Goal: Information Seeking & Learning: Learn about a topic

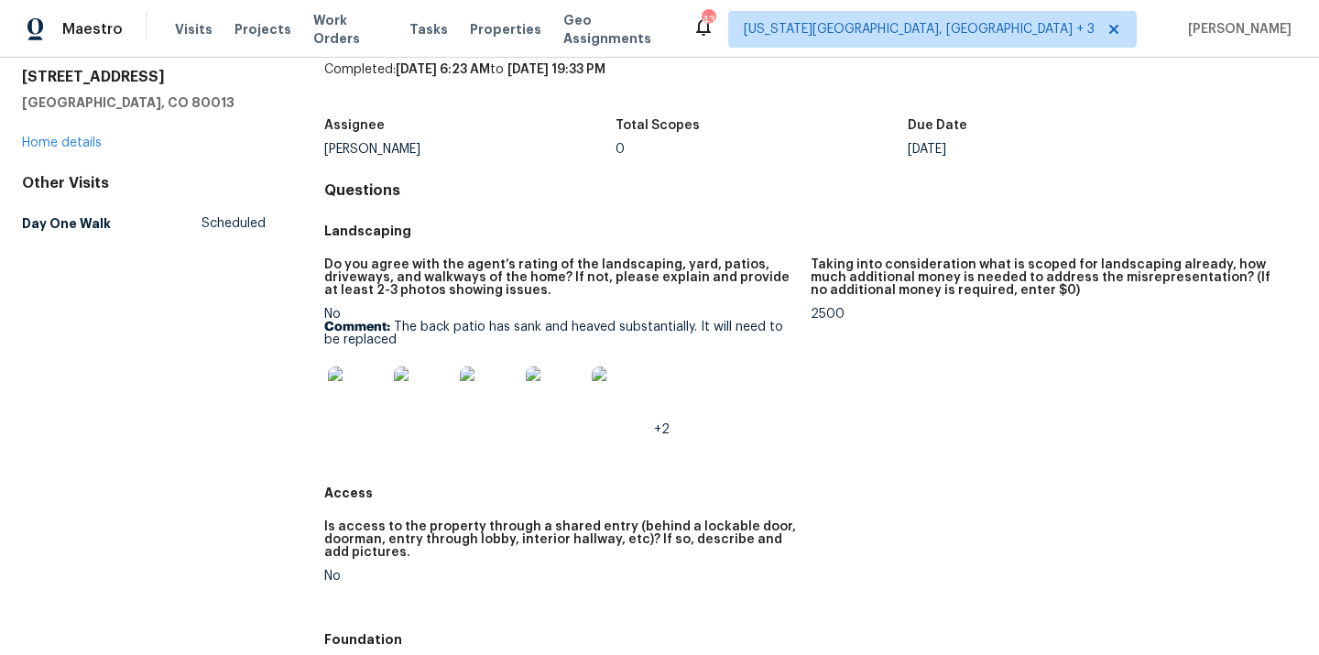
scroll to position [93, 0]
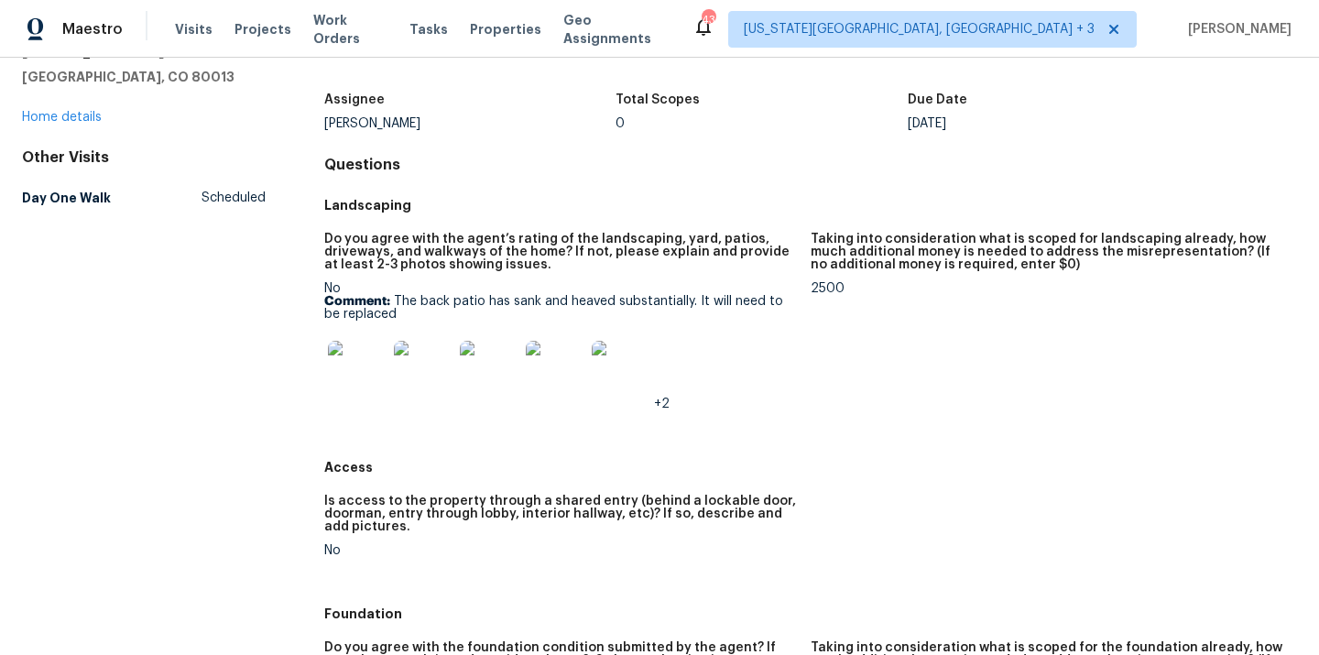
click at [366, 378] on img at bounding box center [357, 370] width 59 height 59
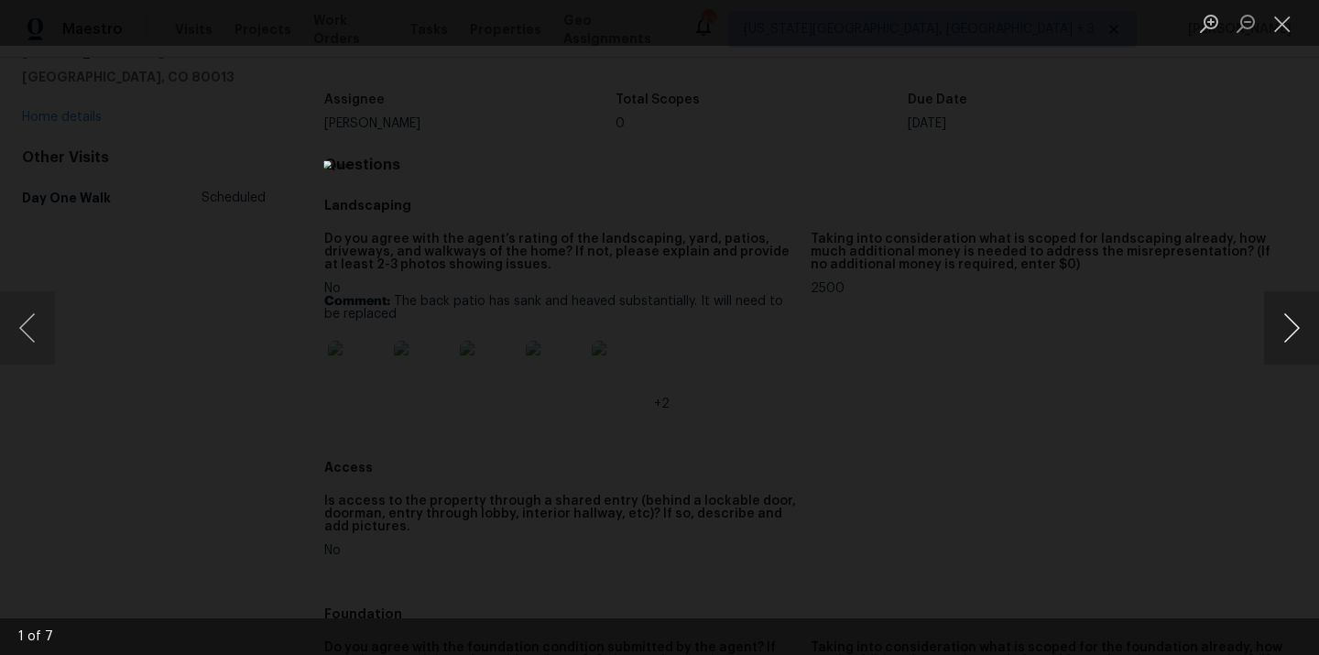
click at [1294, 331] on button "Next image" at bounding box center [1291, 327] width 55 height 73
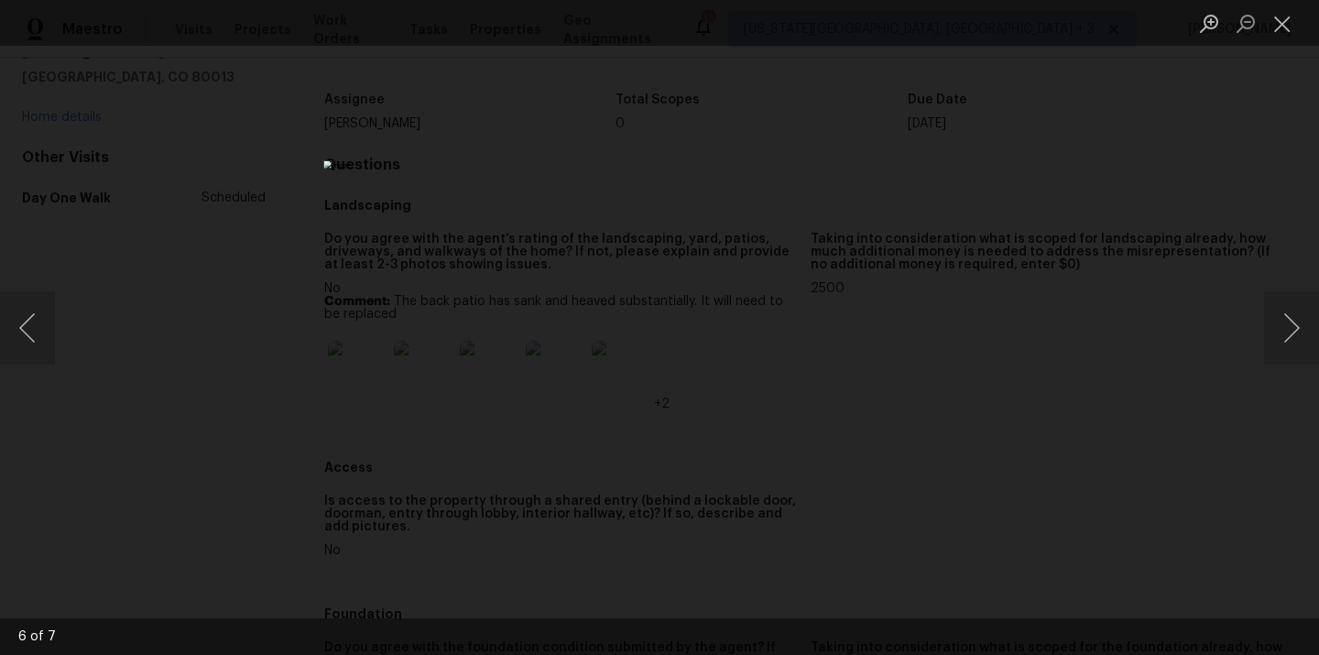
click at [1193, 380] on div "Lightbox" at bounding box center [659, 327] width 1319 height 655
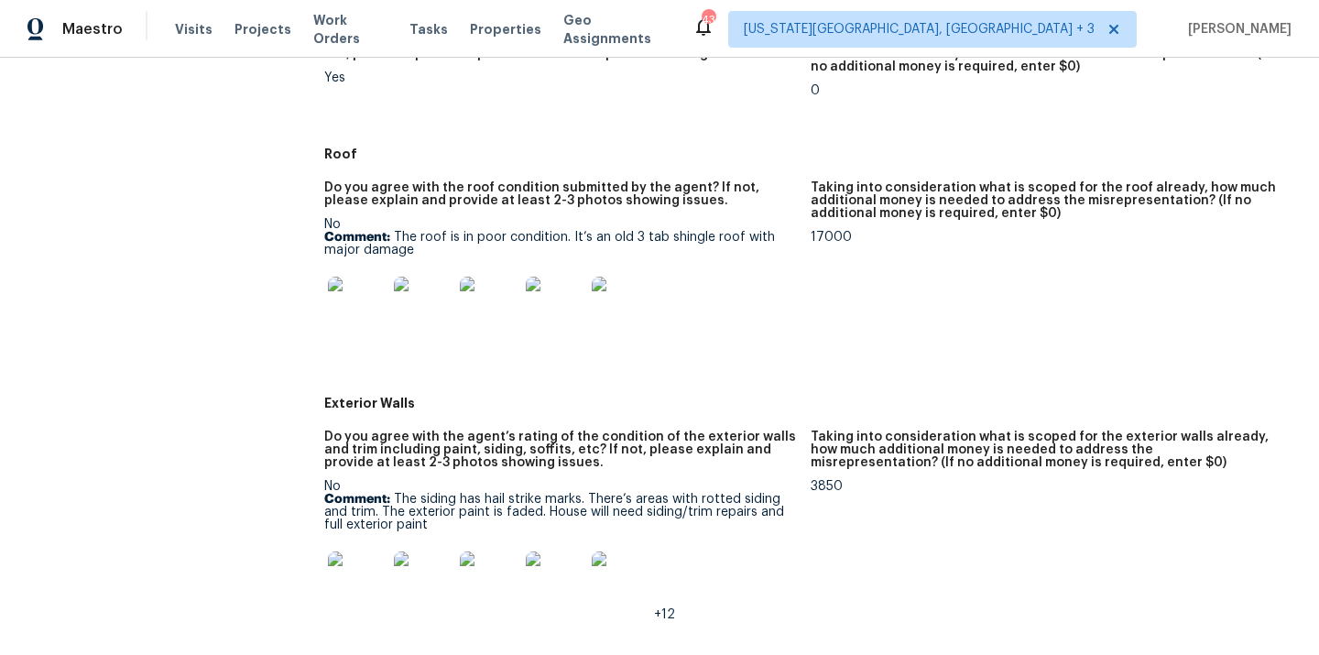
scroll to position [727, 0]
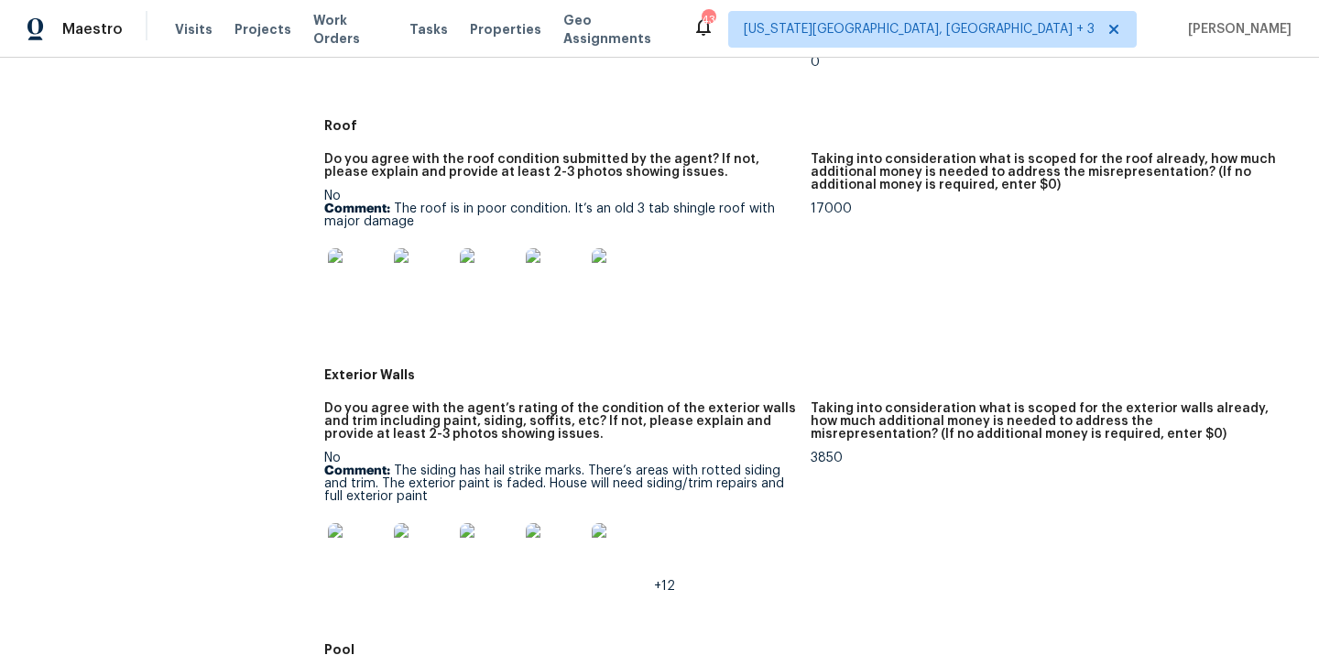
click at [367, 540] on img at bounding box center [357, 552] width 59 height 59
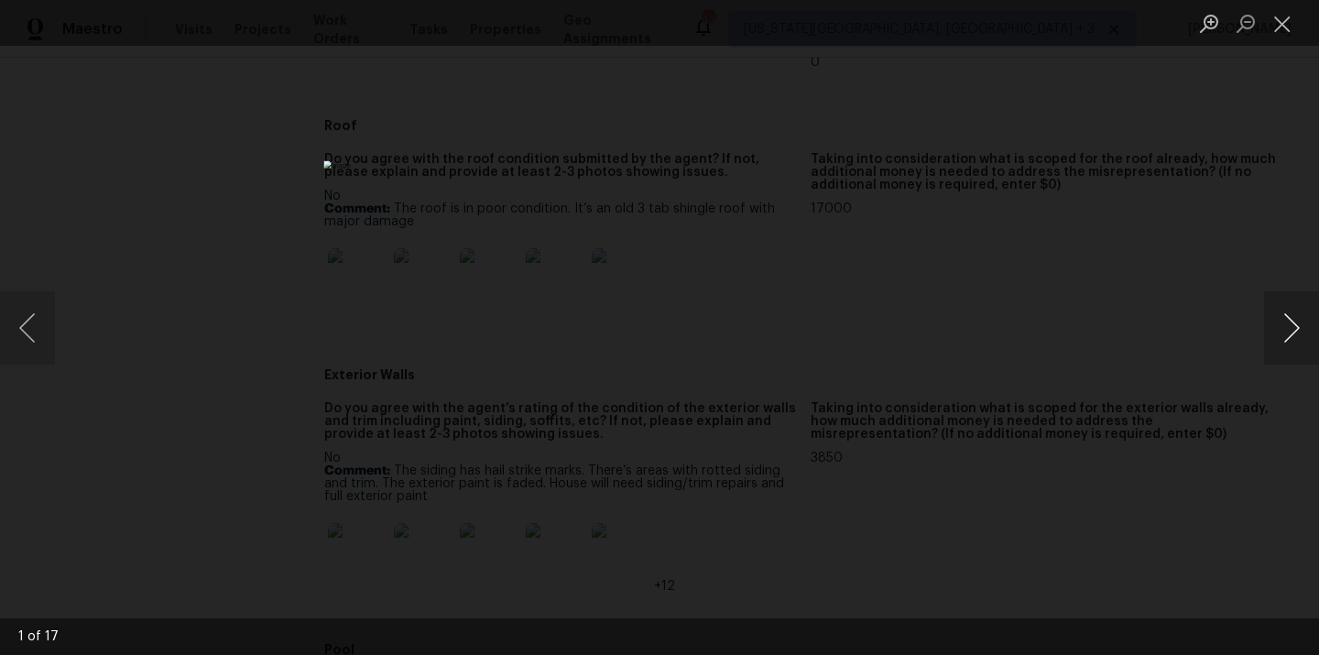
click at [1280, 321] on button "Next image" at bounding box center [1291, 327] width 55 height 73
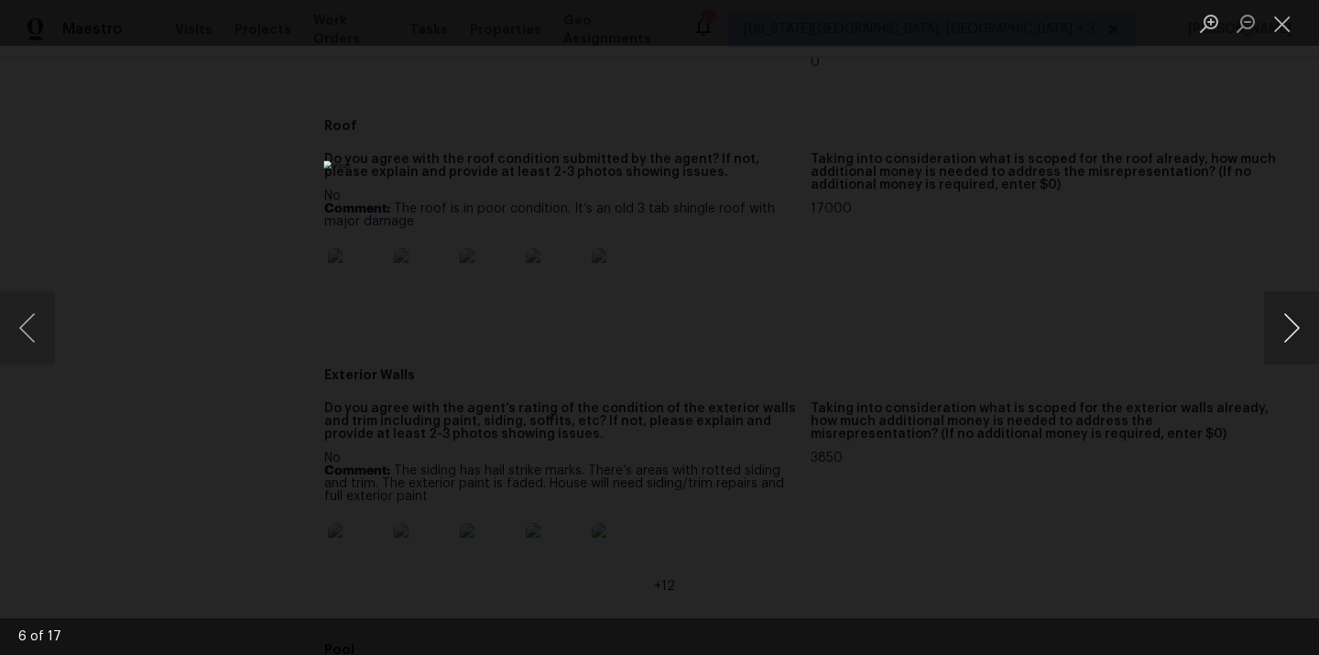
click at [1280, 321] on button "Next image" at bounding box center [1291, 327] width 55 height 73
click at [1281, 321] on button "Next image" at bounding box center [1291, 327] width 55 height 73
click at [1251, 396] on div "Lightbox" at bounding box center [659, 327] width 1319 height 655
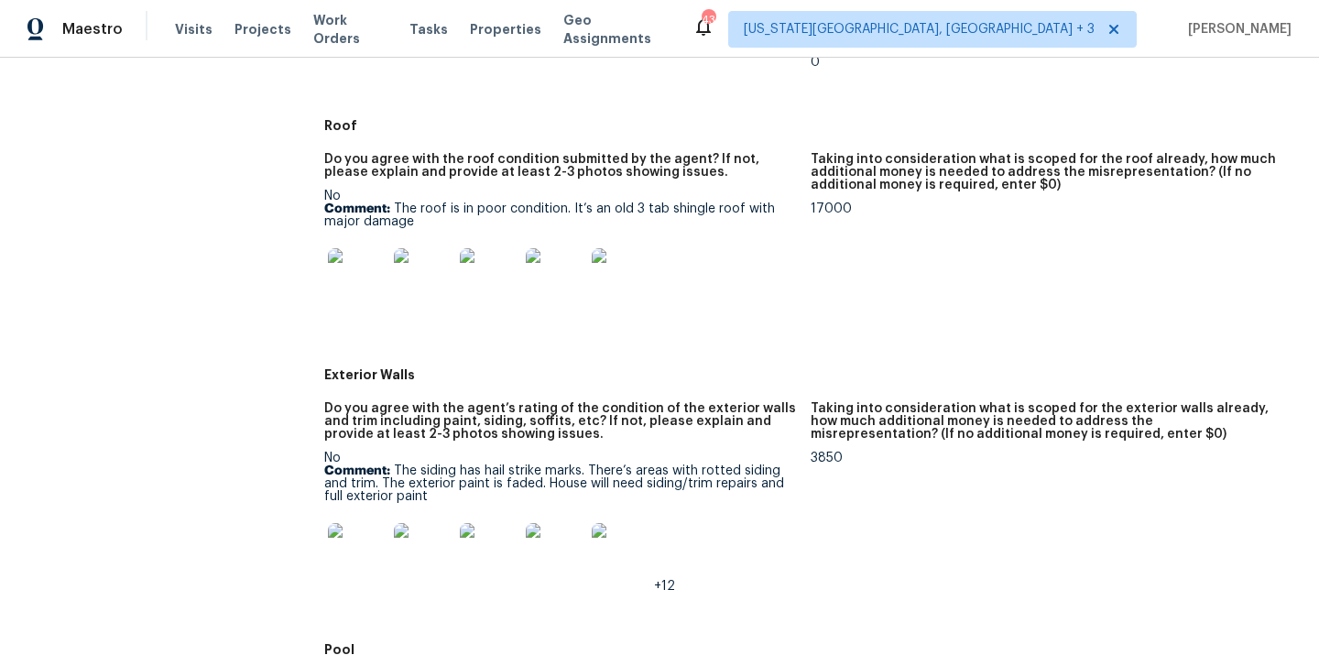
click at [369, 555] on img at bounding box center [357, 552] width 59 height 59
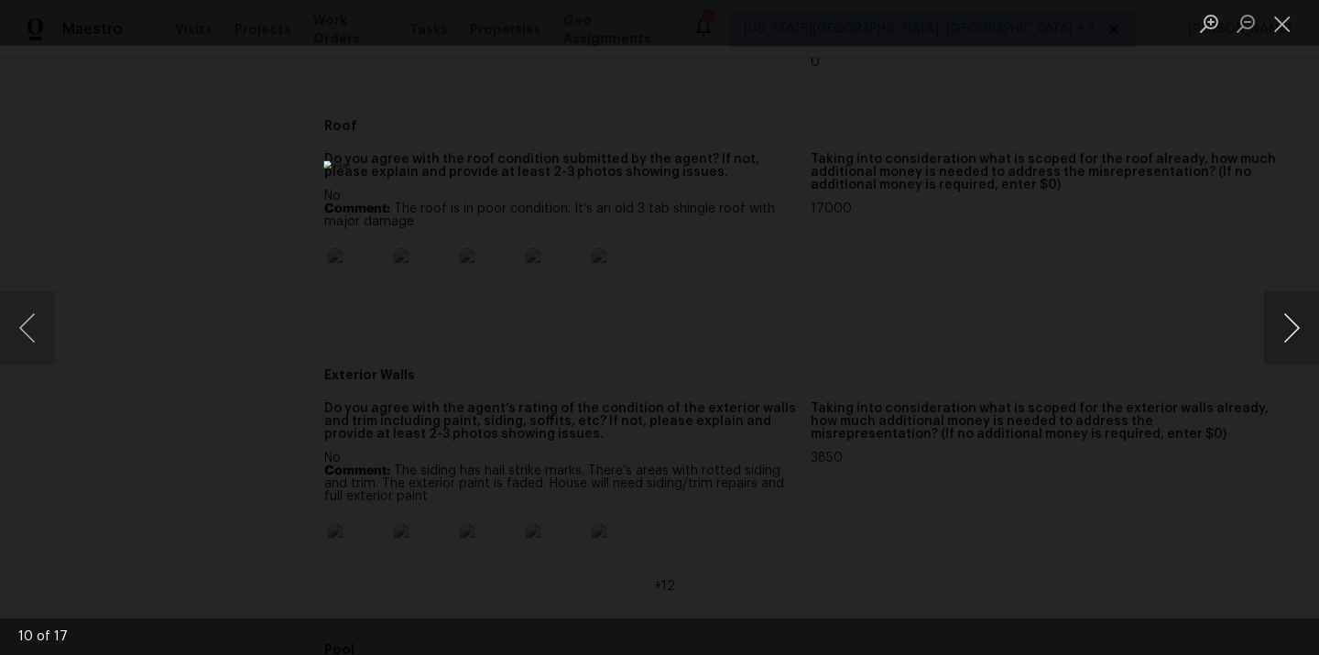
click at [1293, 334] on button "Next image" at bounding box center [1291, 327] width 55 height 73
click at [1294, 334] on button "Next image" at bounding box center [1291, 327] width 55 height 73
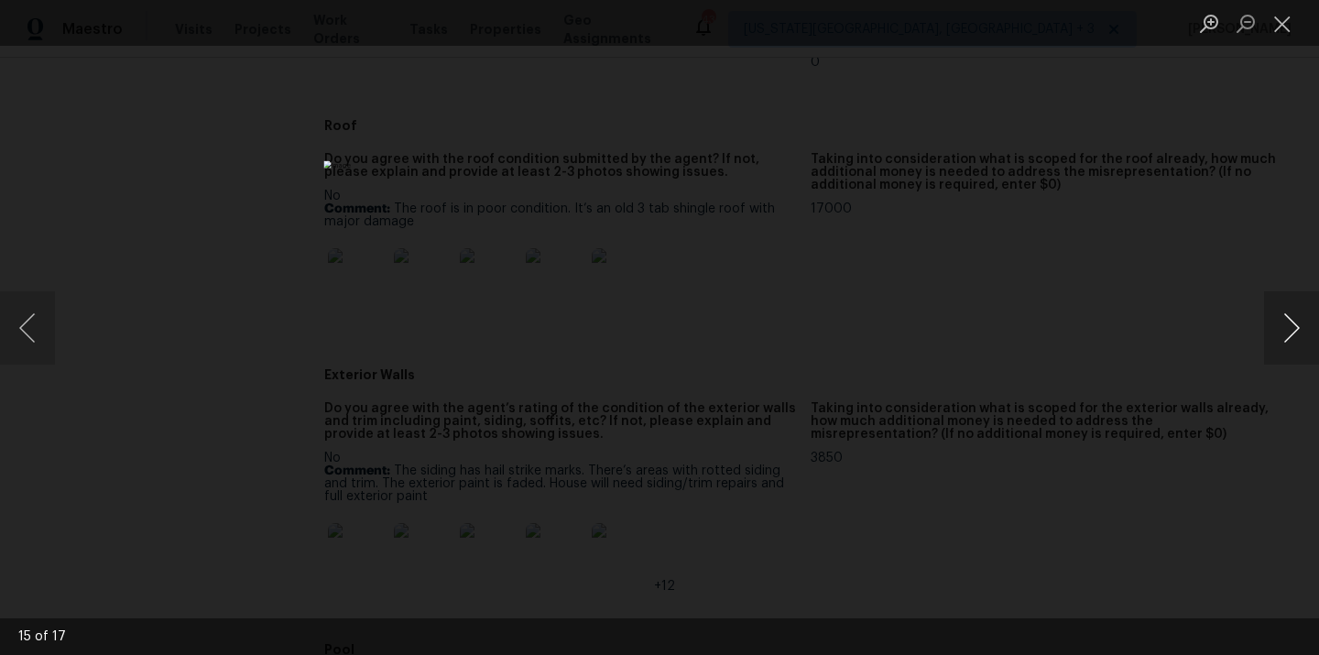
click at [1294, 334] on button "Next image" at bounding box center [1291, 327] width 55 height 73
click at [1295, 335] on button "Next image" at bounding box center [1291, 327] width 55 height 73
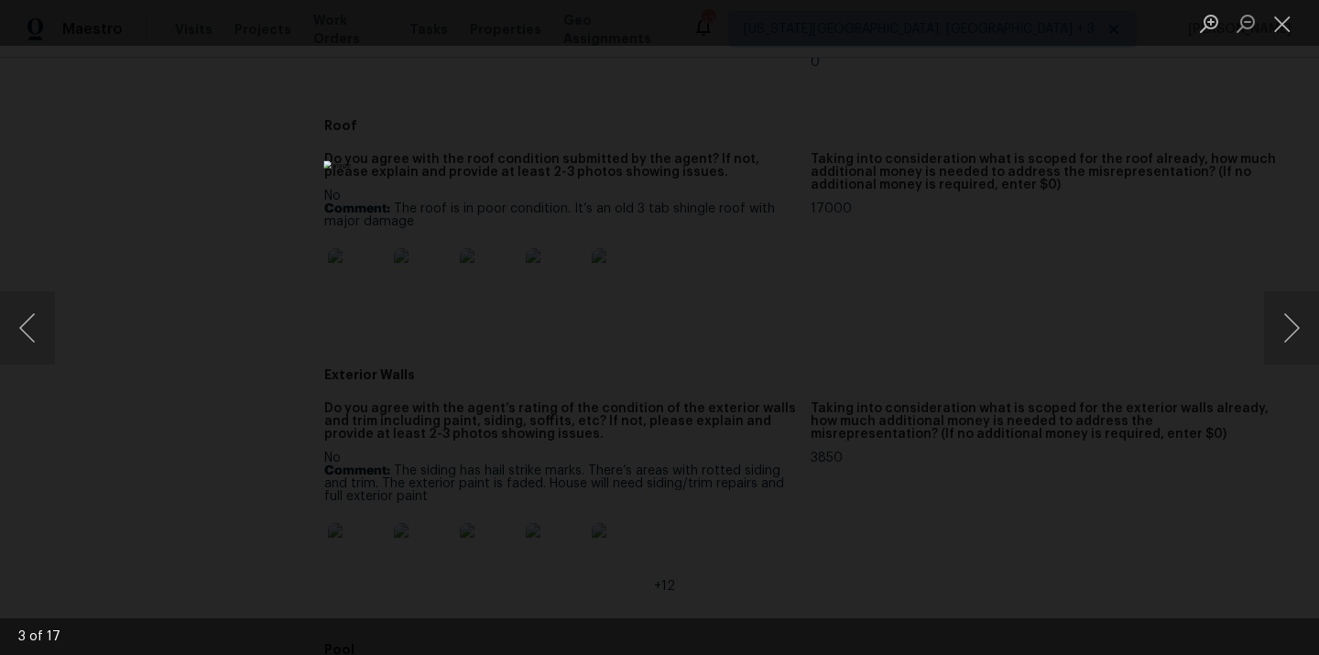
click at [1226, 348] on div "Lightbox" at bounding box center [659, 327] width 1319 height 655
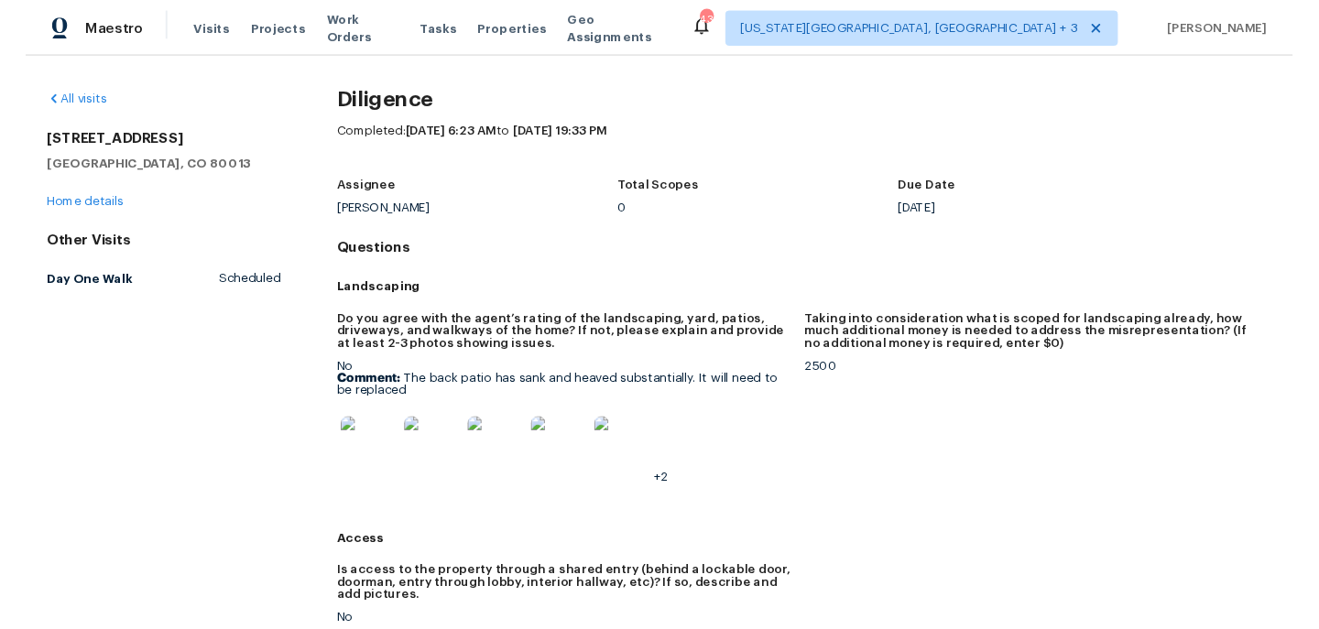
scroll to position [0, 0]
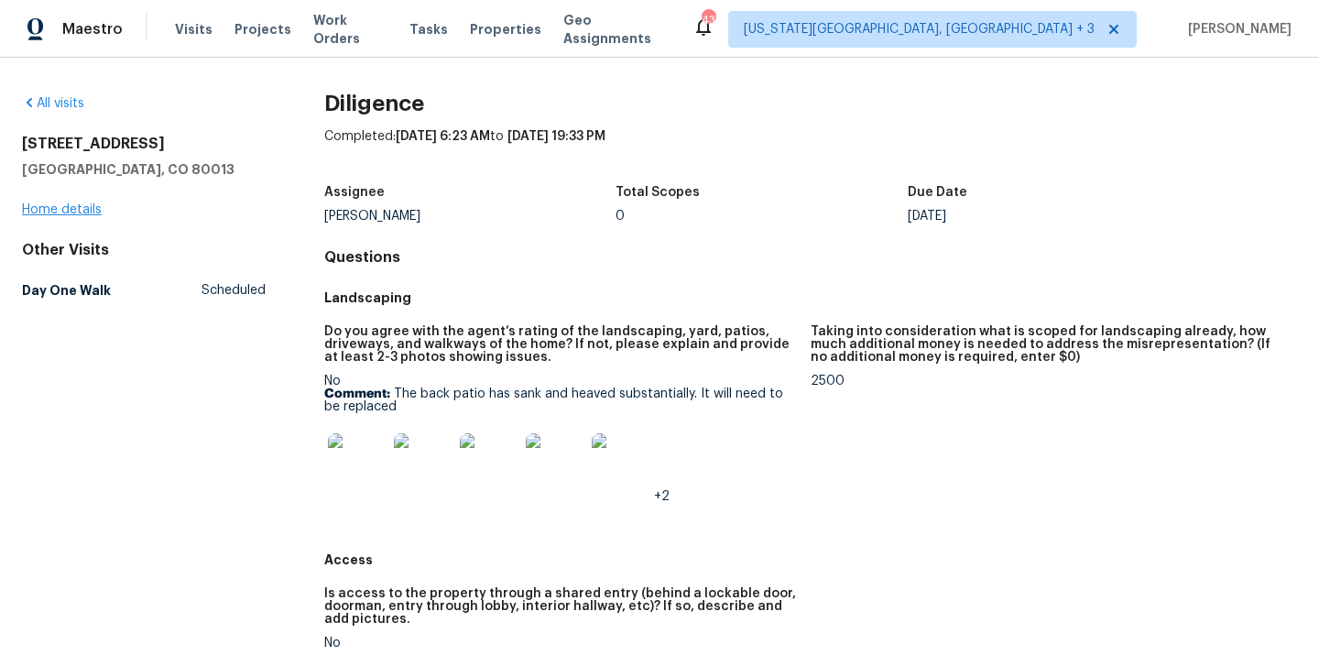
click at [84, 206] on link "Home details" at bounding box center [62, 209] width 80 height 13
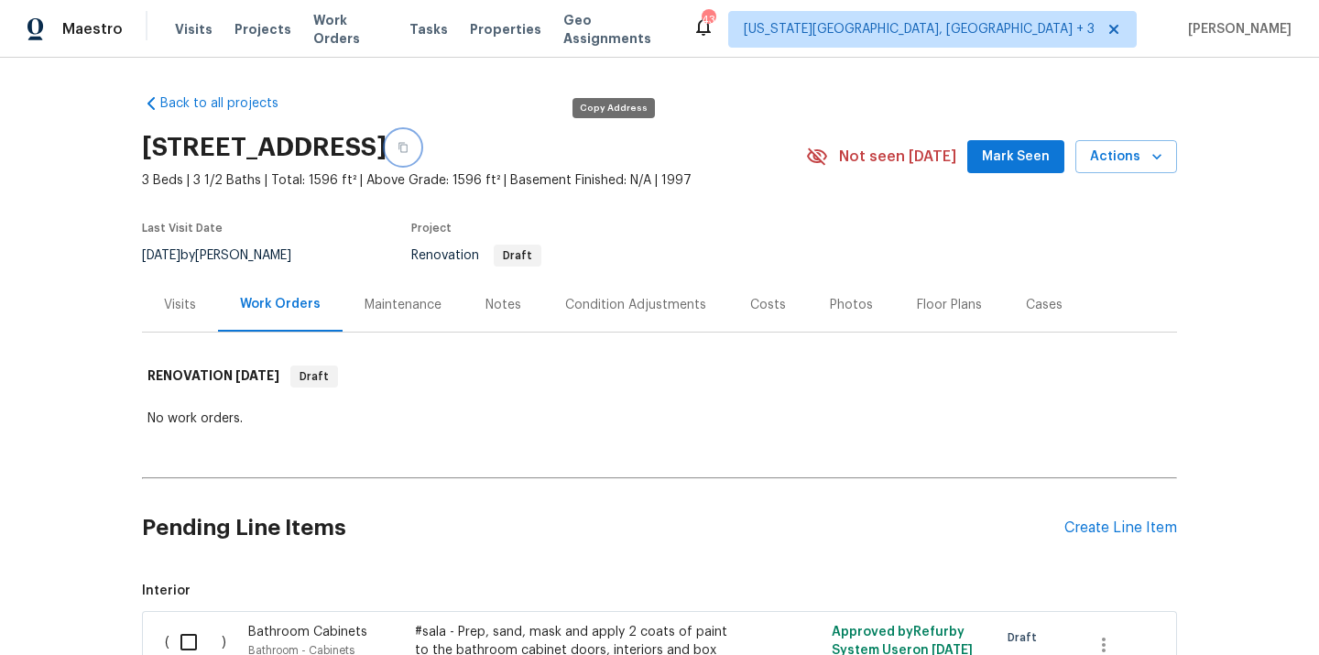
click at [409, 151] on icon "button" at bounding box center [403, 147] width 11 height 11
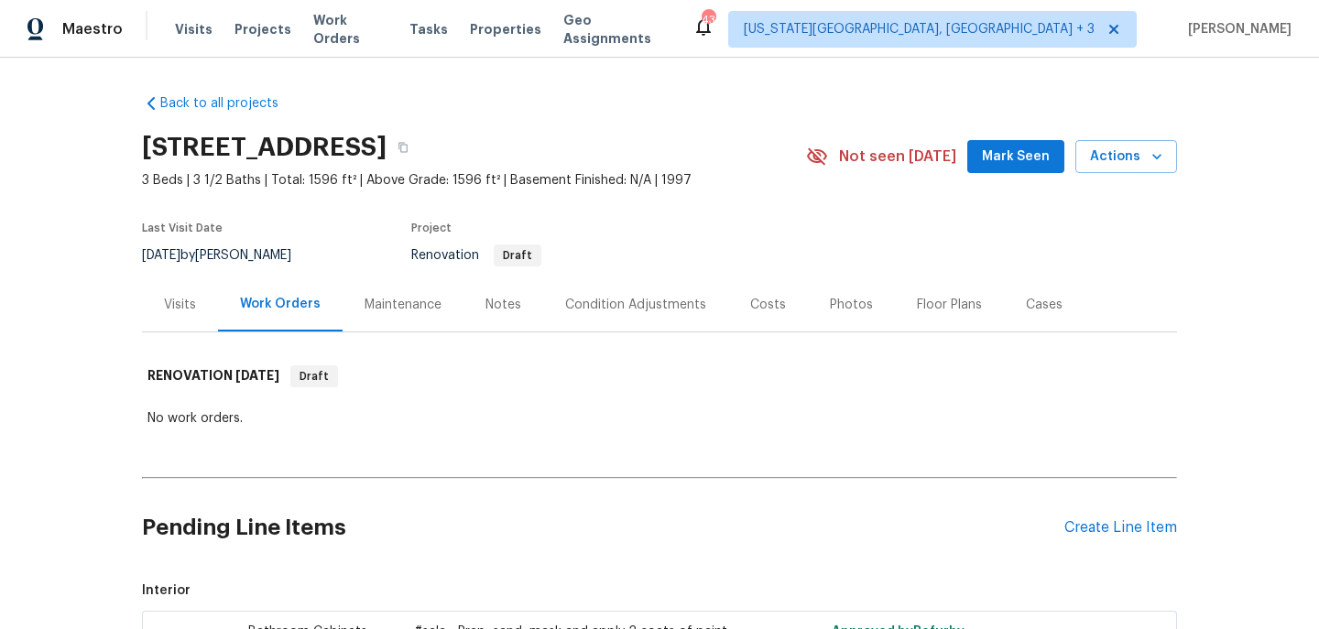
click at [171, 304] on div "Visits" at bounding box center [180, 305] width 32 height 18
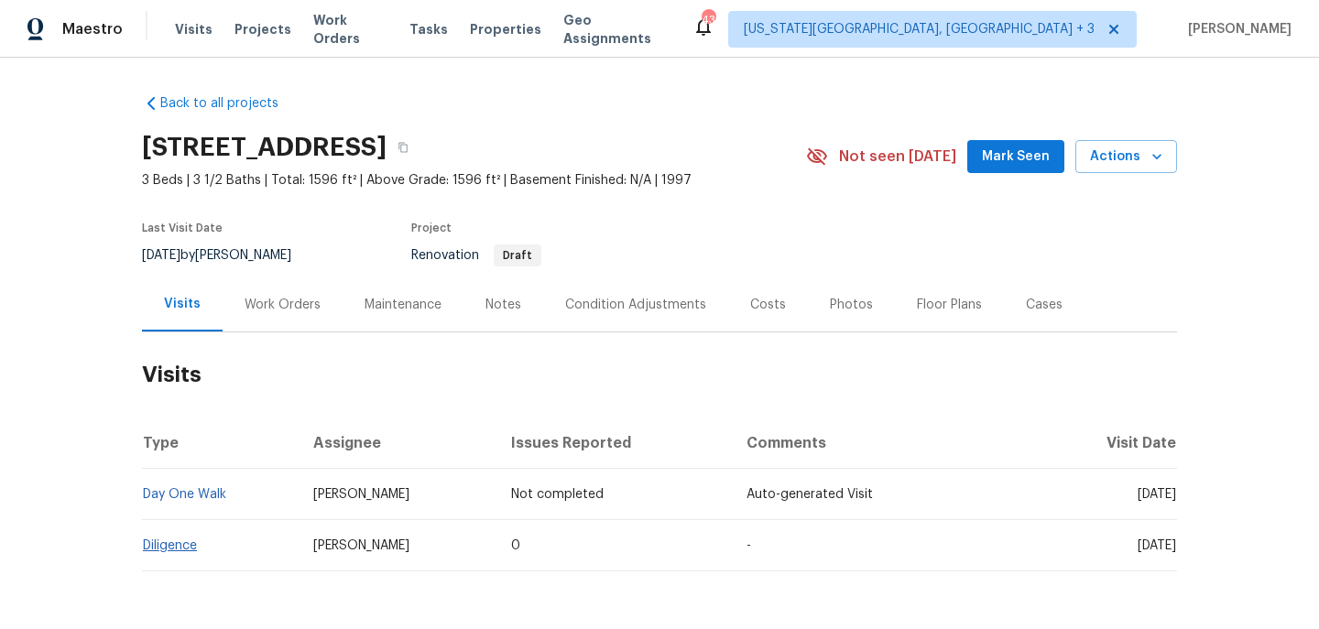
click at [179, 550] on link "Diligence" at bounding box center [170, 545] width 54 height 13
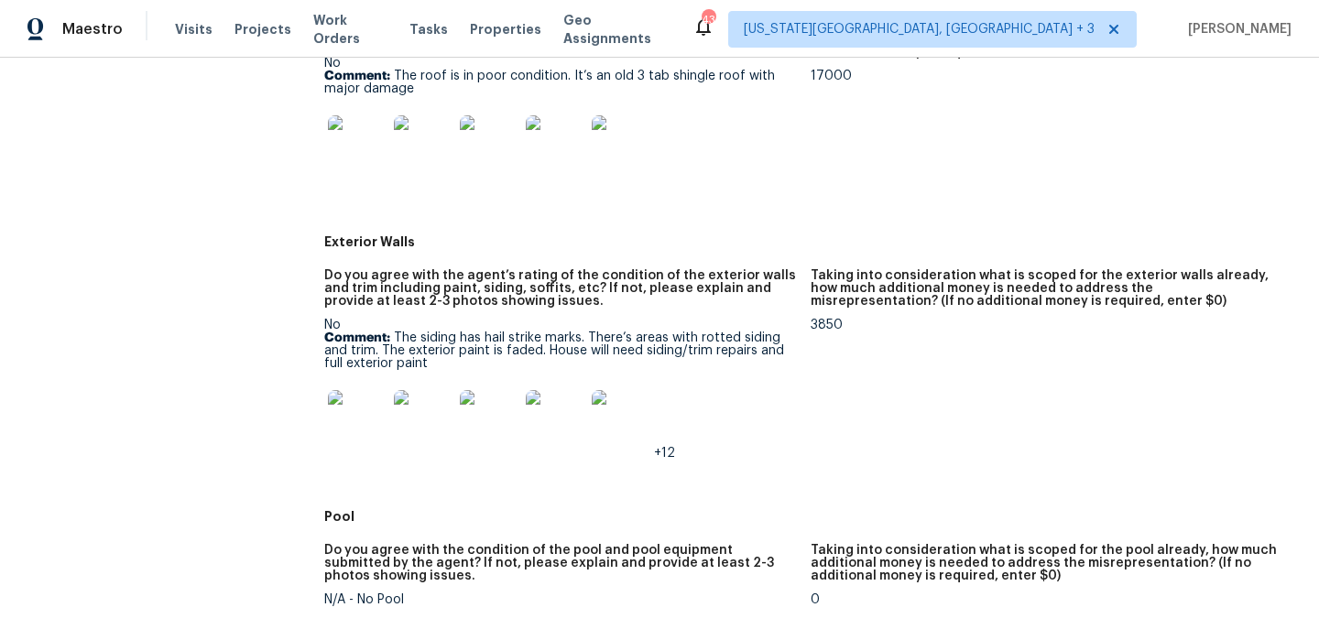
scroll to position [901, 0]
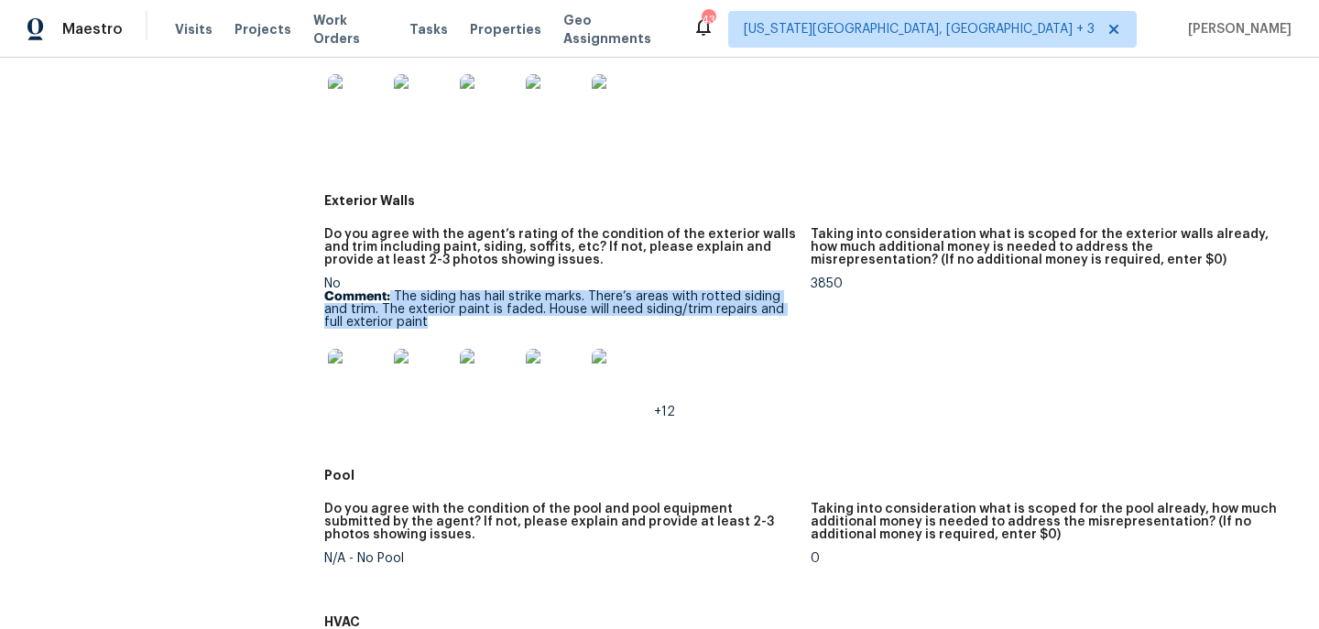
drag, startPoint x: 391, startPoint y: 298, endPoint x: 443, endPoint y: 326, distance: 59.4
click at [443, 326] on p "Comment: The siding has hail strike marks. There’s areas with rotted siding and…" at bounding box center [560, 309] width 472 height 38
copy p "The siding has hail strike marks. There’s areas with rotted siding and trim. Th…"
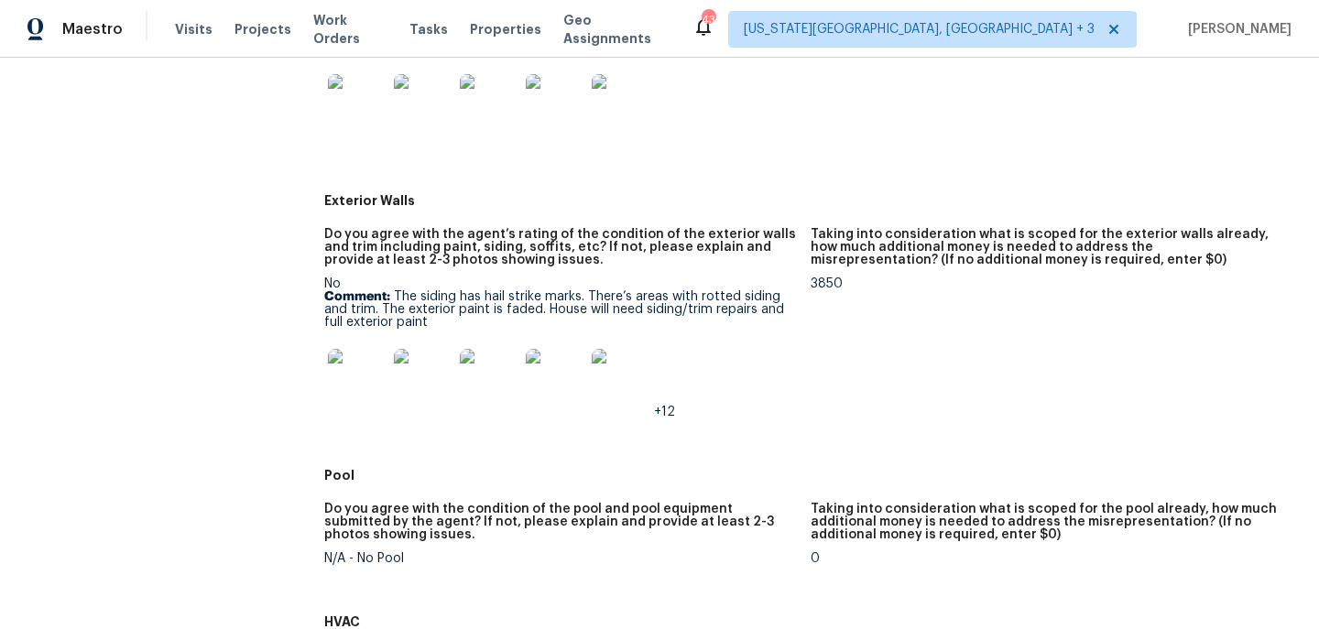
click at [779, 384] on div "+12" at bounding box center [560, 378] width 472 height 81
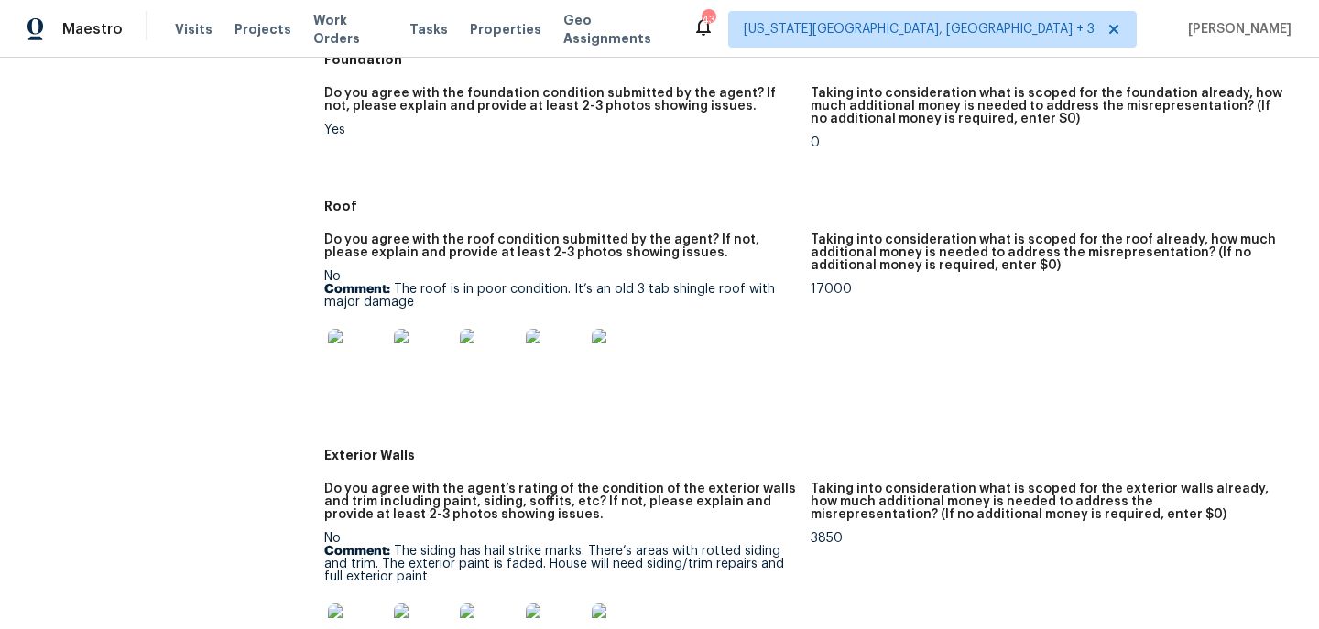
scroll to position [639, 0]
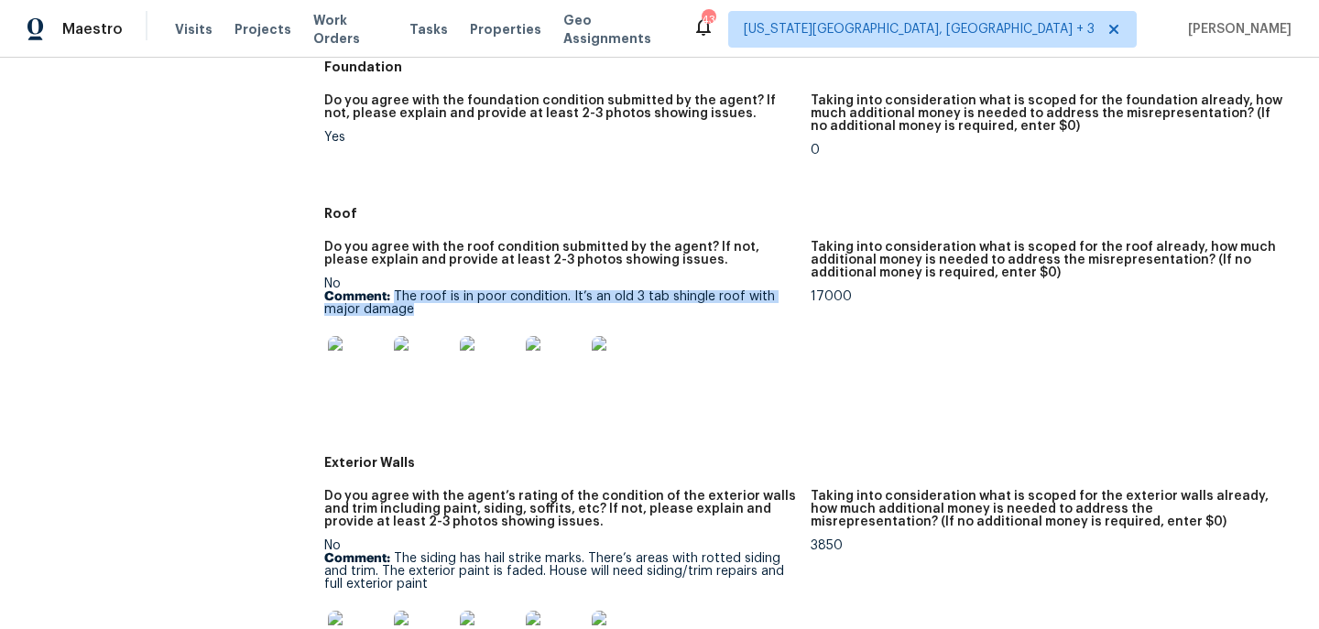
drag, startPoint x: 393, startPoint y: 293, endPoint x: 434, endPoint y: 310, distance: 44.4
click at [434, 310] on p "Comment: The roof is in poor condition. It’s an old 3 tab shingle roof with maj…" at bounding box center [560, 303] width 472 height 26
copy p "The roof is in poor condition. It’s an old 3 tab shingle roof with major damage"
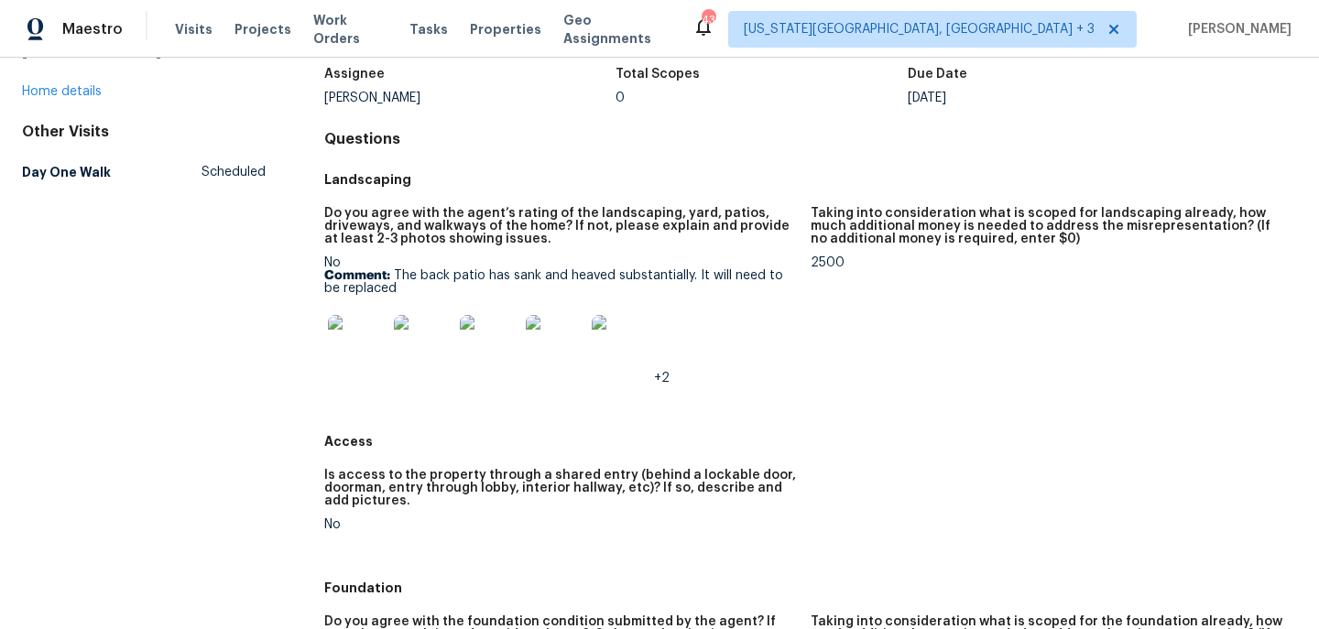
scroll to position [72, 0]
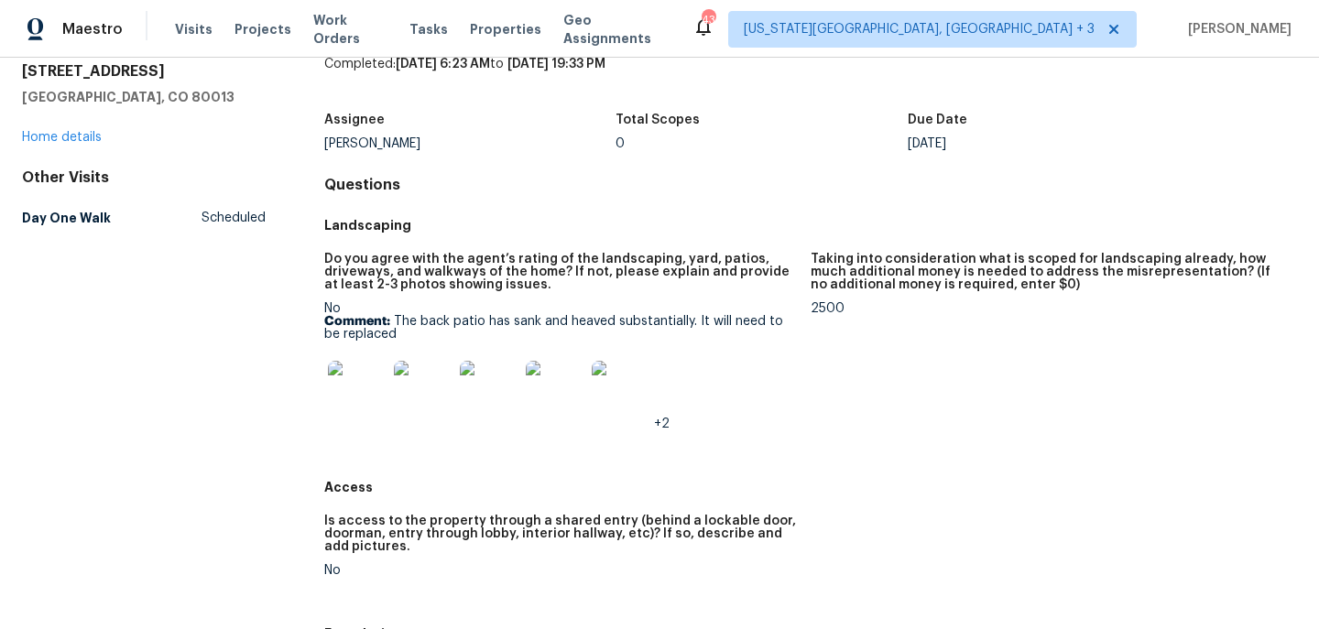
click at [367, 403] on img at bounding box center [357, 390] width 59 height 59
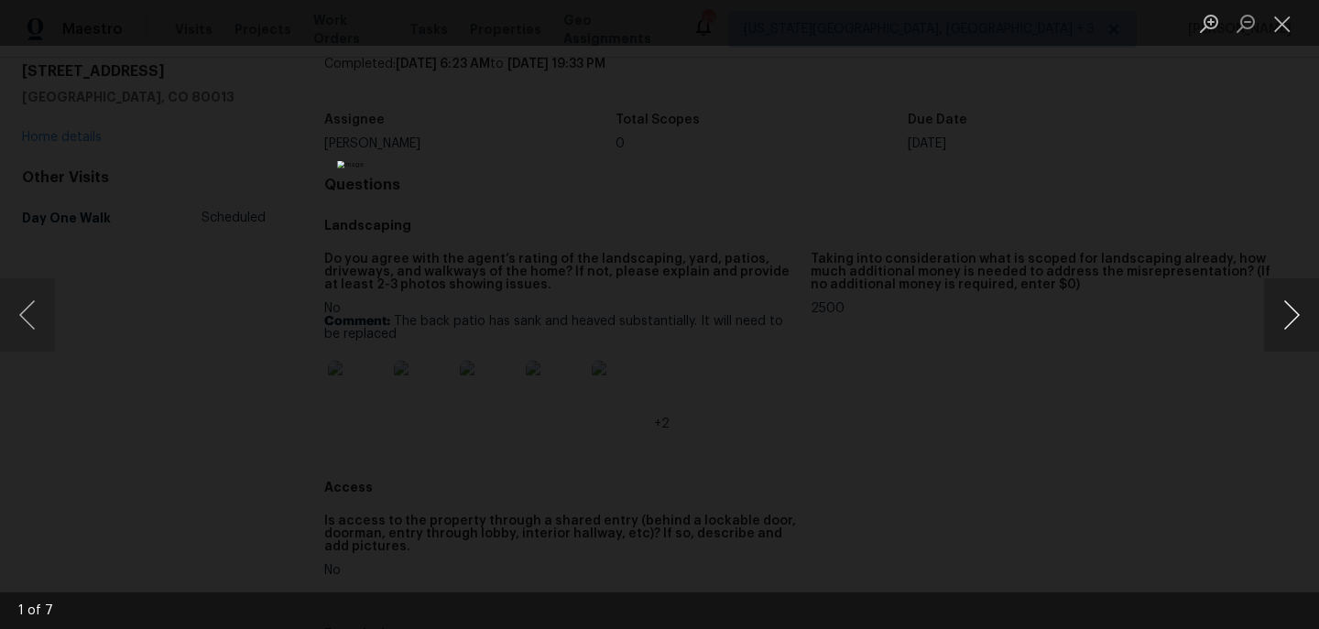
click at [1286, 323] on button "Next image" at bounding box center [1291, 314] width 55 height 73
click at [1286, 324] on button "Next image" at bounding box center [1291, 314] width 55 height 73
click at [1286, 325] on button "Next image" at bounding box center [1291, 314] width 55 height 73
click at [1226, 402] on div "Lightbox" at bounding box center [659, 314] width 1319 height 629
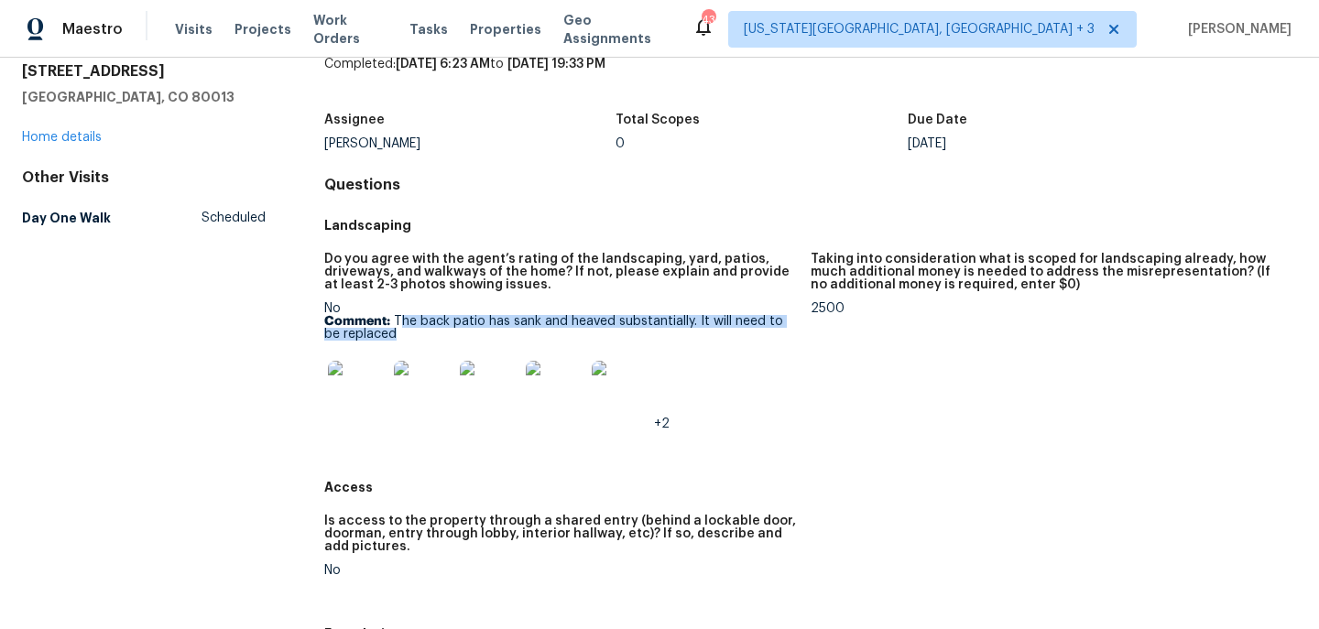
drag, startPoint x: 398, startPoint y: 320, endPoint x: 447, endPoint y: 334, distance: 50.7
click at [447, 334] on p "Comment: The back patio has sank and heaved substantially. It will need to be r…" at bounding box center [560, 328] width 472 height 26
drag, startPoint x: 392, startPoint y: 321, endPoint x: 420, endPoint y: 345, distance: 37.1
click at [420, 345] on div "No Comment: The back patio has sank and heaved substantially. It will need to b…" at bounding box center [560, 366] width 472 height 128
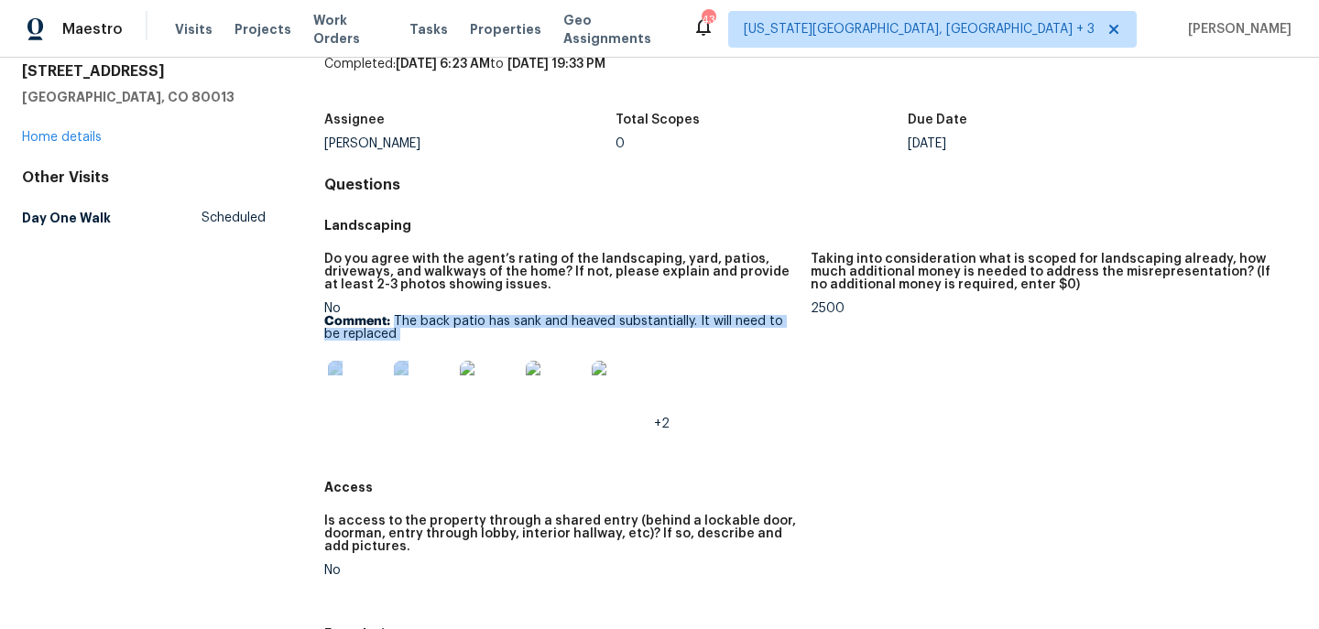
click at [410, 330] on p "Comment: The back patio has sank and heaved substantially. It will need to be r…" at bounding box center [560, 328] width 472 height 26
drag, startPoint x: 393, startPoint y: 321, endPoint x: 406, endPoint y: 332, distance: 16.9
click at [406, 332] on p "Comment: The back patio has sank and heaved substantially. It will need to be r…" at bounding box center [560, 328] width 472 height 26
copy p "The back patio has sank and heaved substantially. It will need to be replaced"
click at [625, 448] on figure "Do you agree with the agent’s rating of the landscaping, yard, patios, driveway…" at bounding box center [567, 356] width 486 height 207
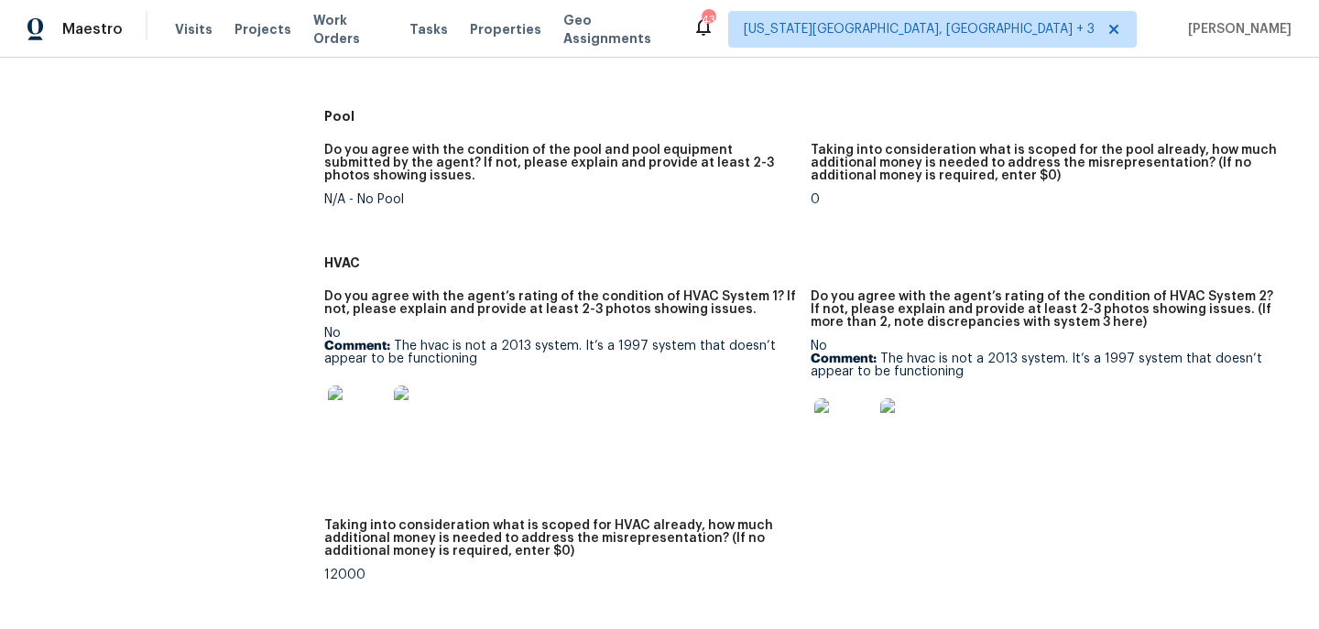
scroll to position [1264, 0]
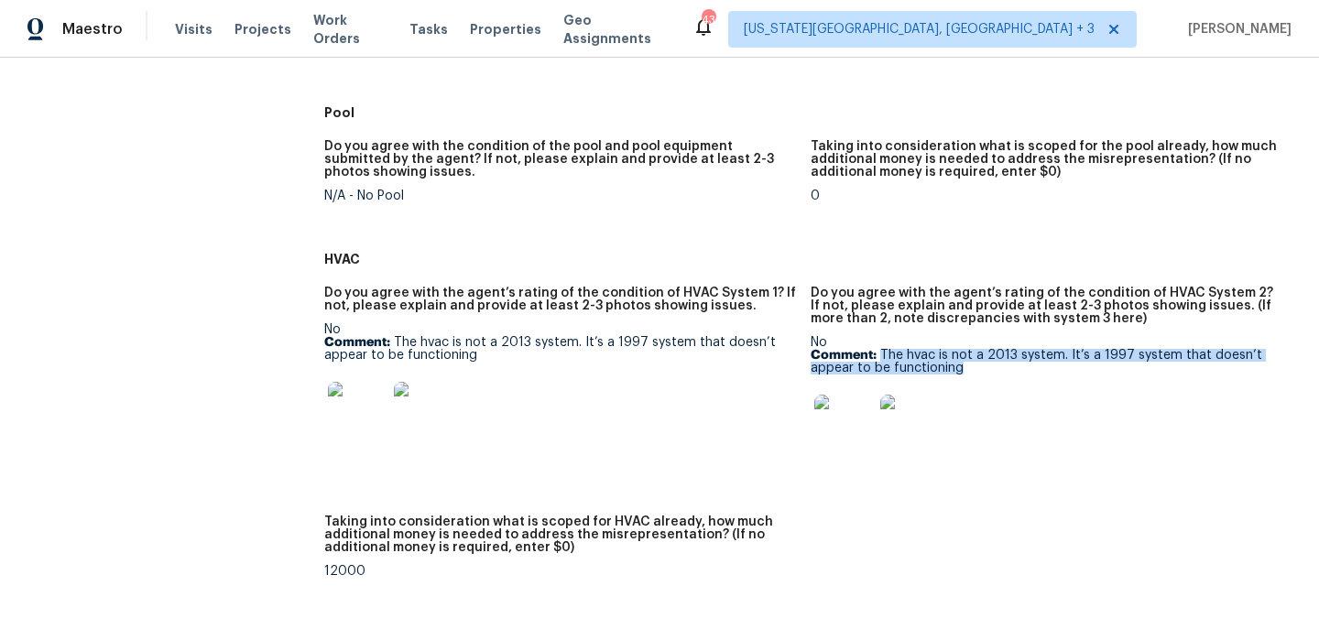
drag, startPoint x: 882, startPoint y: 357, endPoint x: 986, endPoint y: 374, distance: 104.8
click at [986, 374] on p "Comment: The hvac is not a 2013 system. It’s a 1997 system that doesn’t appear …" at bounding box center [1047, 362] width 472 height 26
copy p "The hvac is not a 2013 system. It’s a 1997 system that doesn’t appear to be fun…"
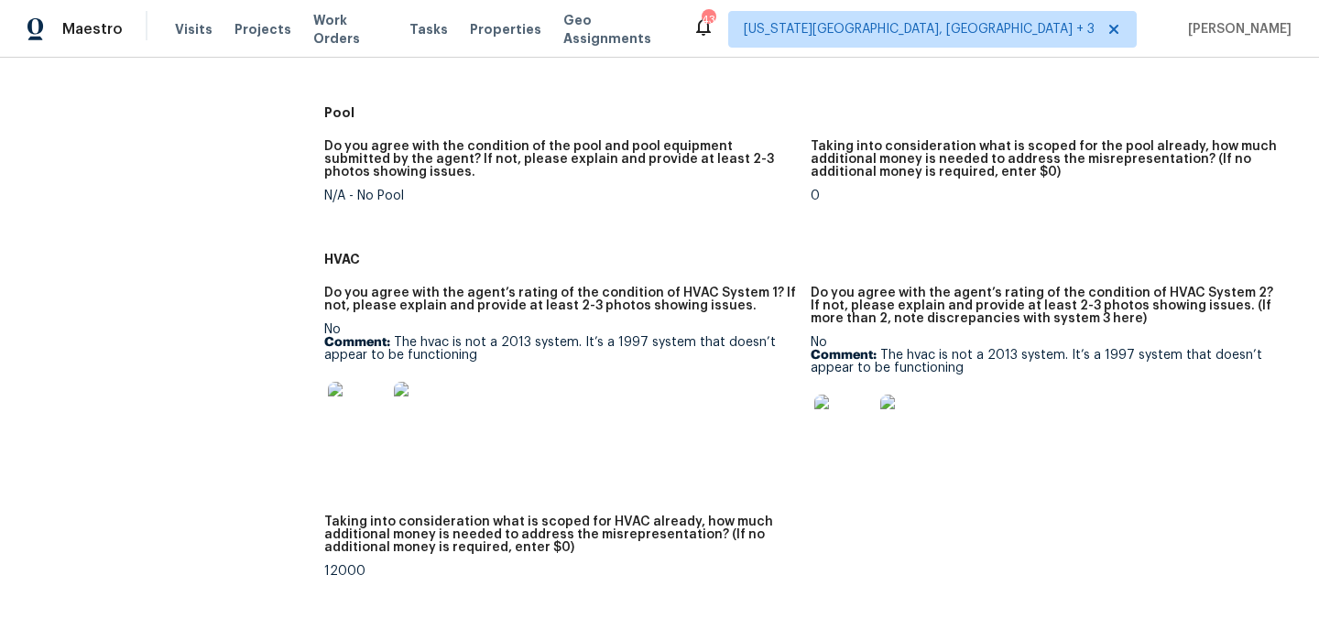
click at [680, 421] on div at bounding box center [560, 411] width 472 height 81
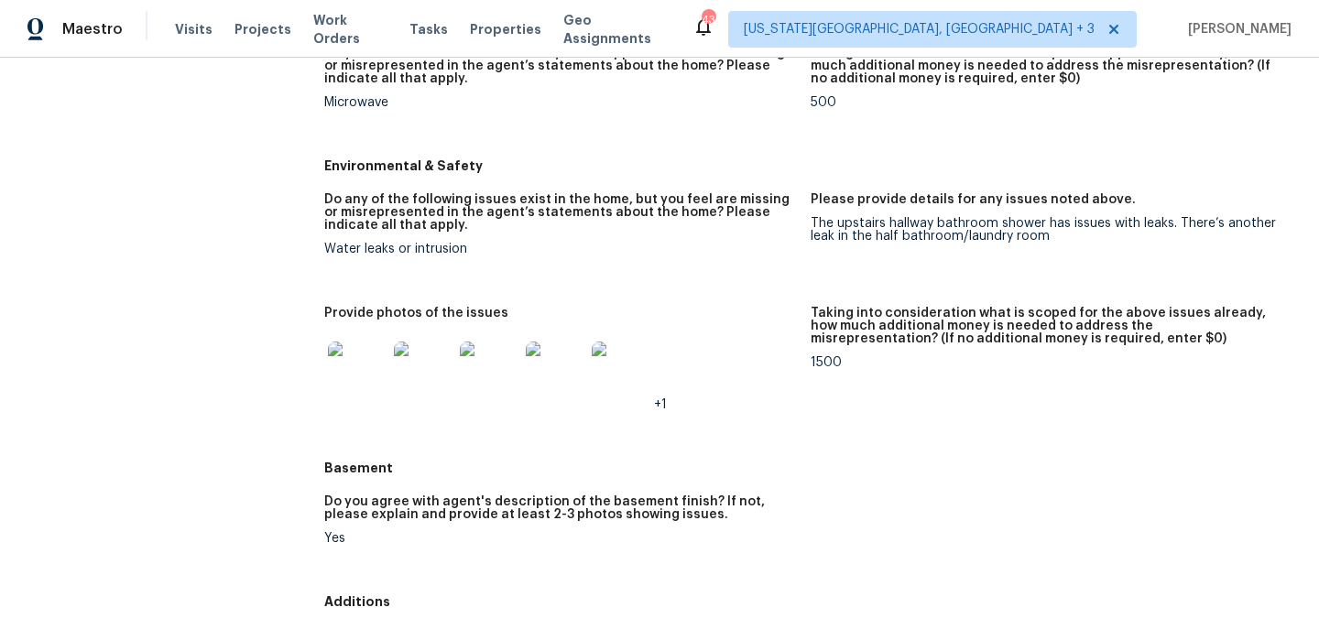
scroll to position [2198, 0]
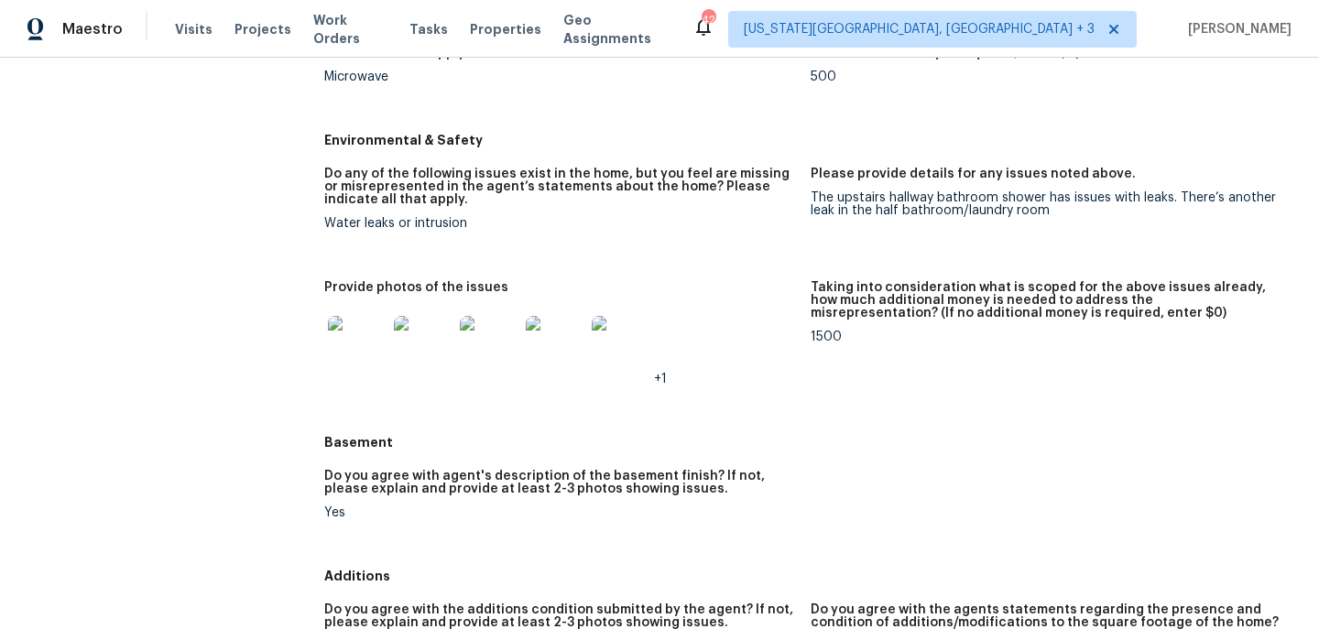
click at [373, 363] on img at bounding box center [357, 345] width 59 height 59
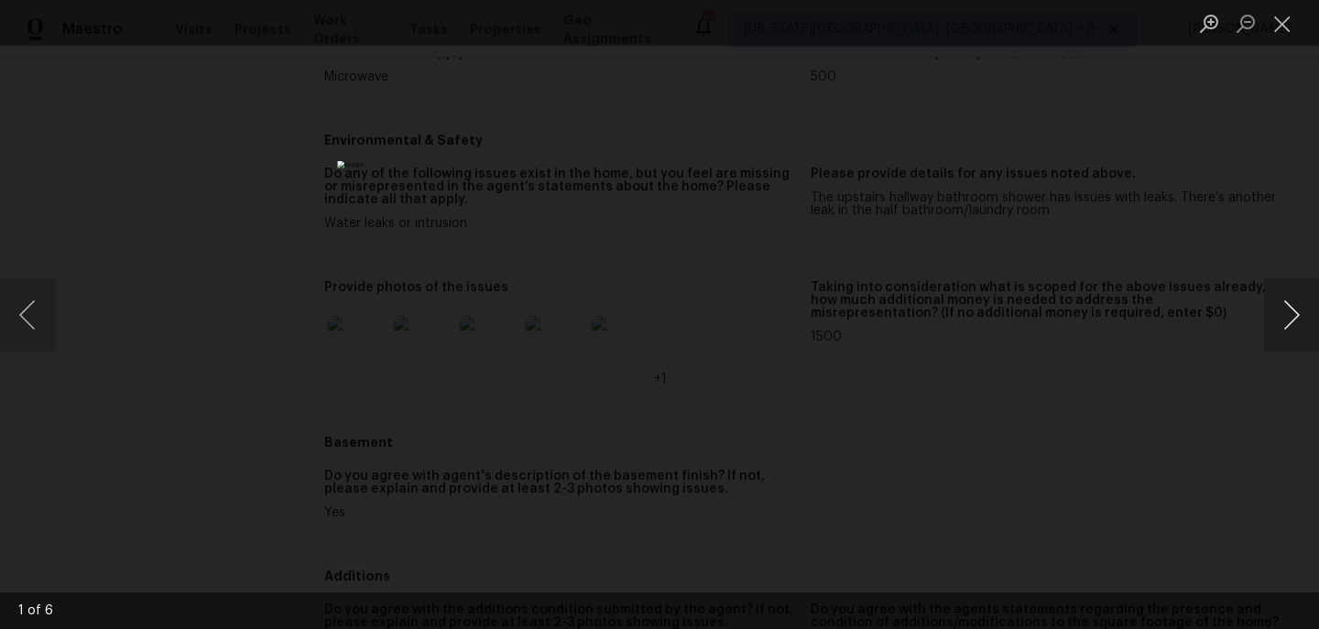
click at [1283, 308] on button "Next image" at bounding box center [1291, 314] width 55 height 73
click at [1284, 309] on button "Next image" at bounding box center [1291, 314] width 55 height 73
click at [1218, 354] on div "Lightbox" at bounding box center [659, 314] width 1319 height 629
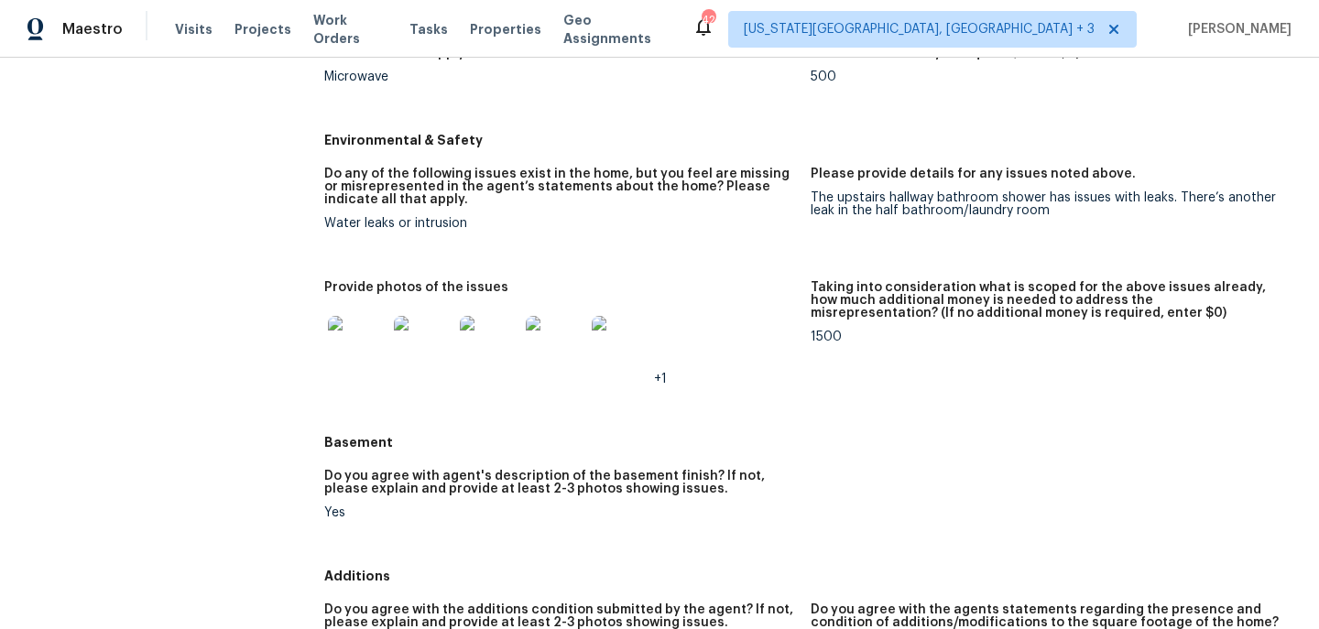
click at [349, 351] on img at bounding box center [357, 345] width 59 height 59
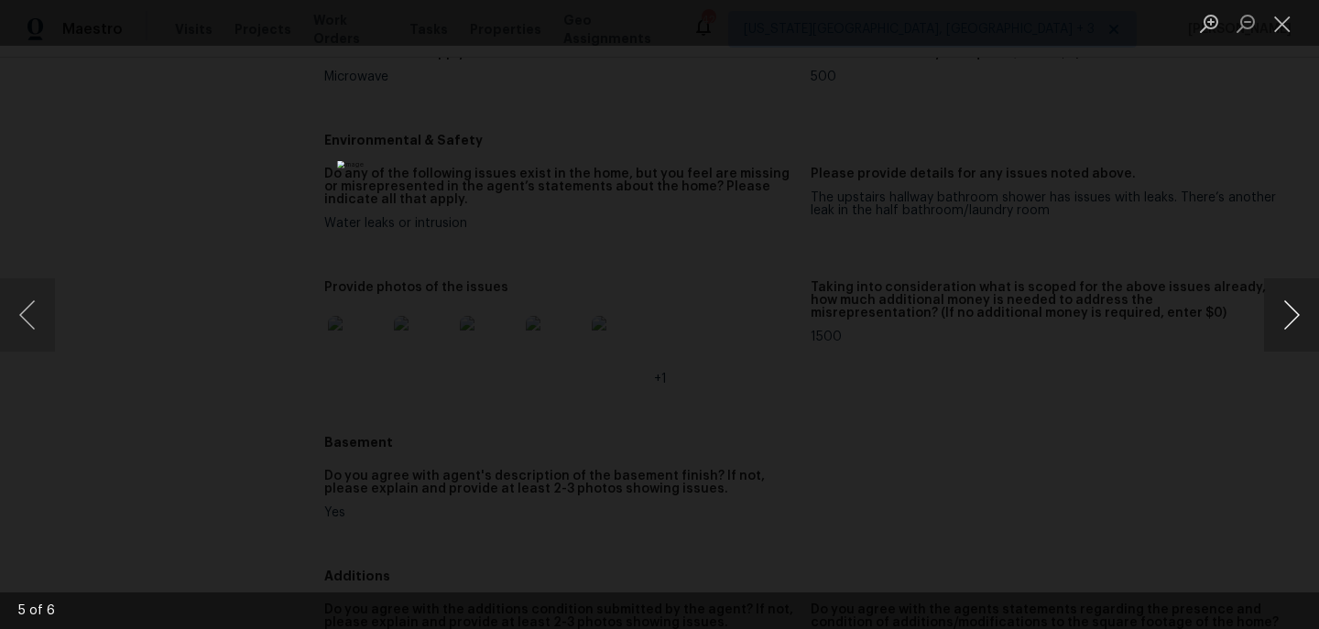
click at [1290, 307] on button "Next image" at bounding box center [1291, 314] width 55 height 73
click at [1290, 308] on button "Next image" at bounding box center [1291, 314] width 55 height 73
click at [1290, 310] on button "Next image" at bounding box center [1291, 314] width 55 height 73
click at [1291, 311] on button "Next image" at bounding box center [1291, 314] width 55 height 73
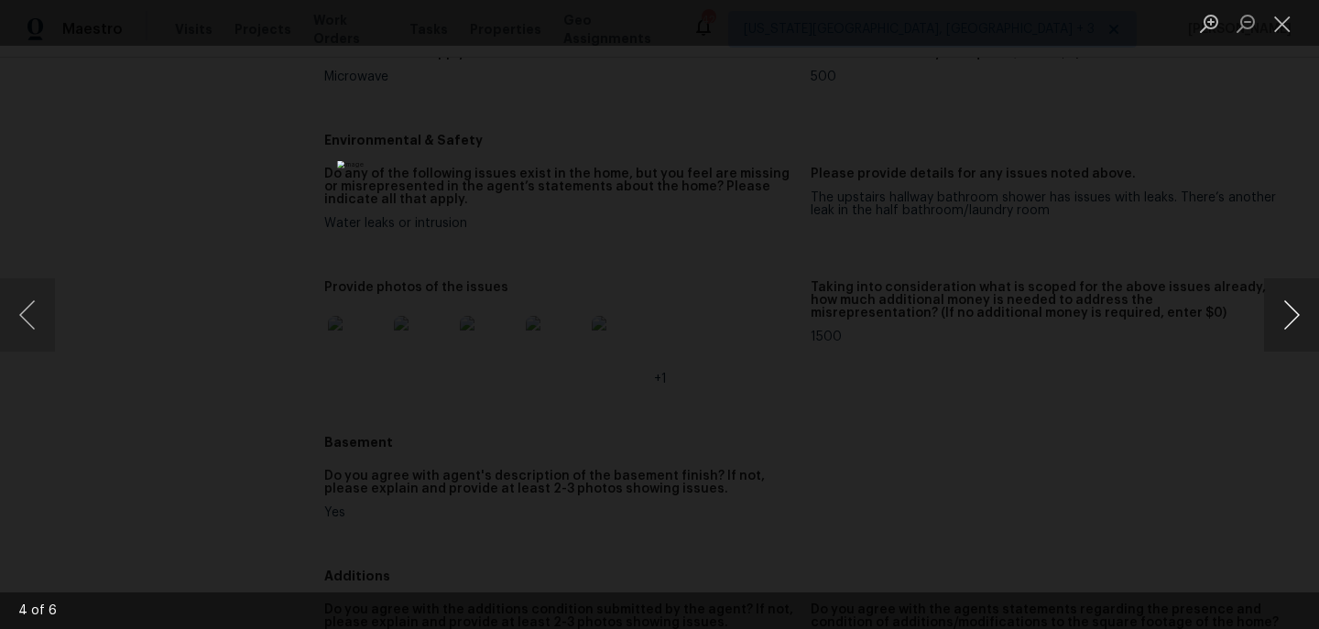
click at [1291, 311] on button "Next image" at bounding box center [1291, 314] width 55 height 73
click at [1166, 323] on div "Lightbox" at bounding box center [659, 314] width 1319 height 629
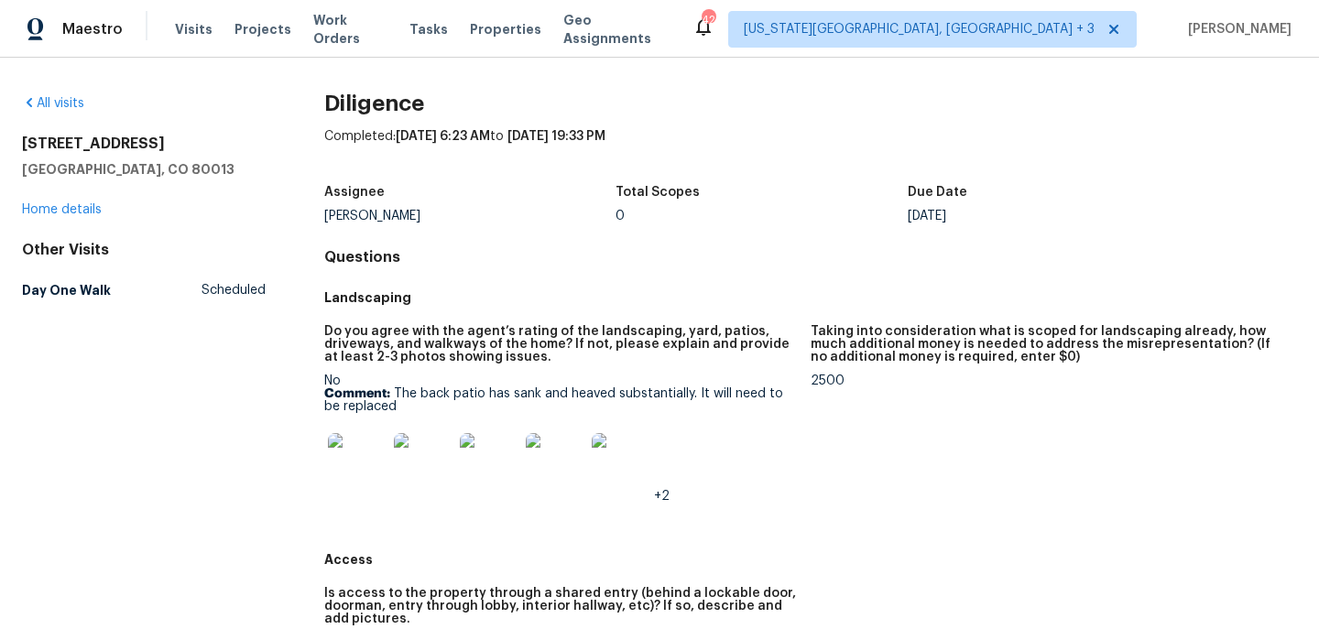
scroll to position [0, 0]
click at [76, 201] on div "[STREET_ADDRESS] Home details" at bounding box center [144, 177] width 244 height 84
click at [76, 208] on link "Home details" at bounding box center [62, 209] width 80 height 13
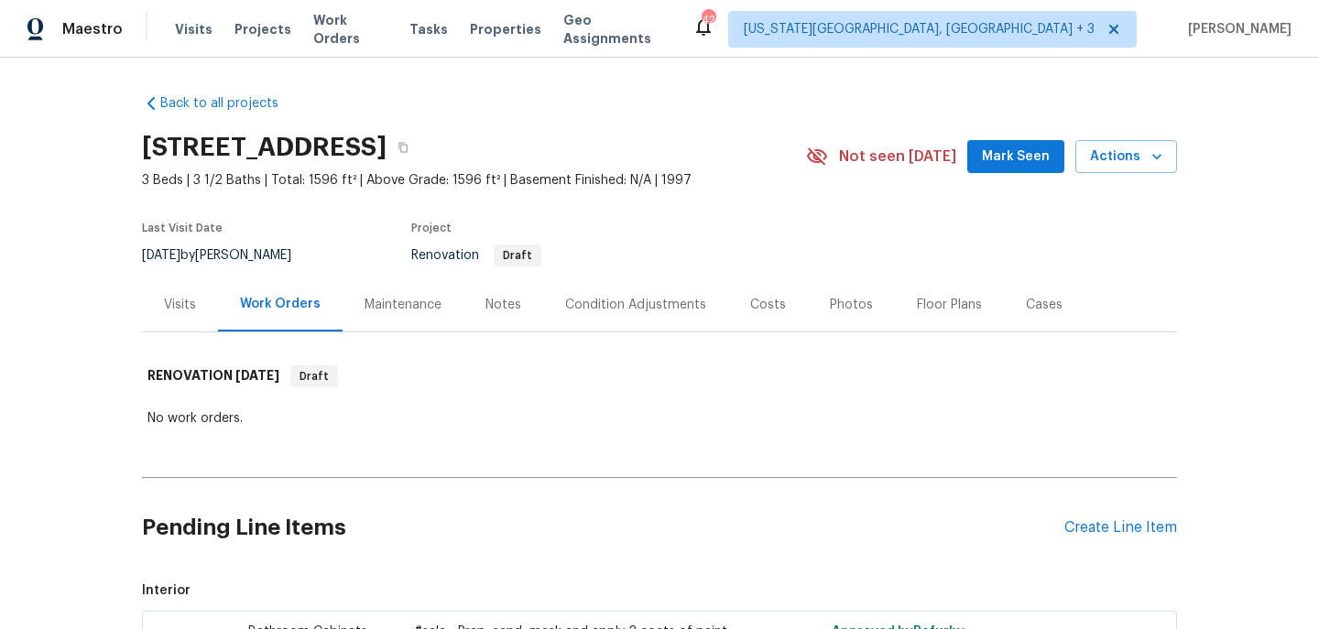
click at [196, 315] on div "Visits" at bounding box center [180, 305] width 76 height 54
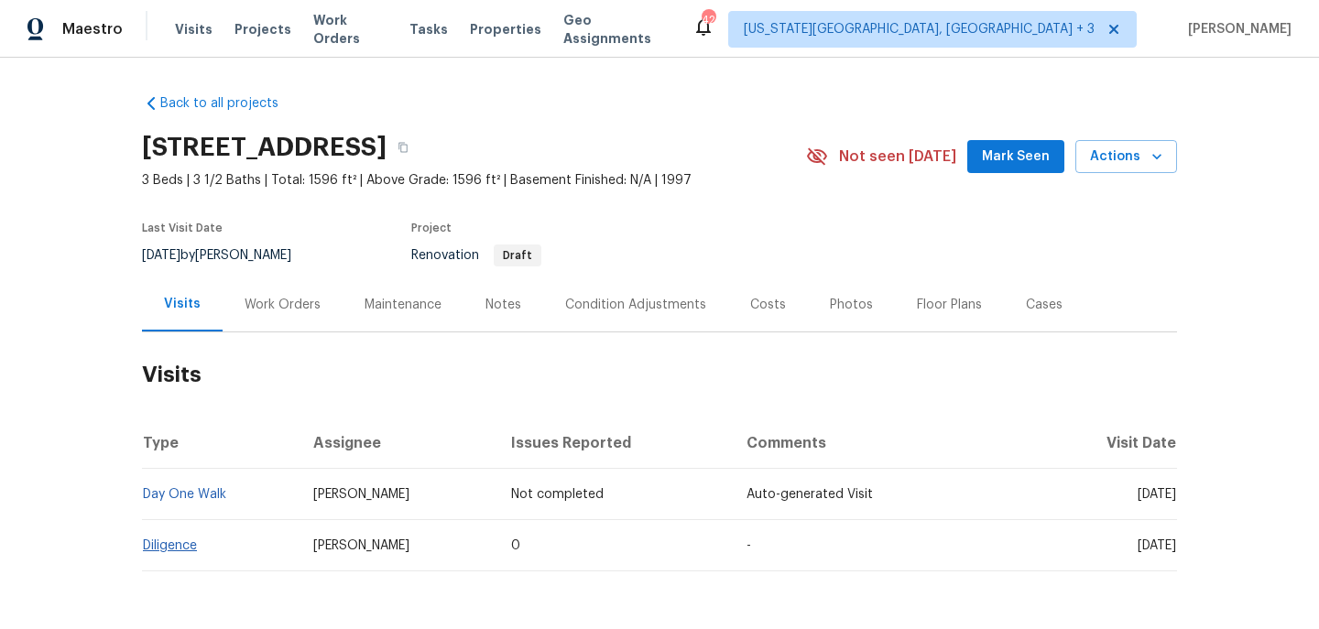
click at [178, 547] on link "Diligence" at bounding box center [170, 545] width 54 height 13
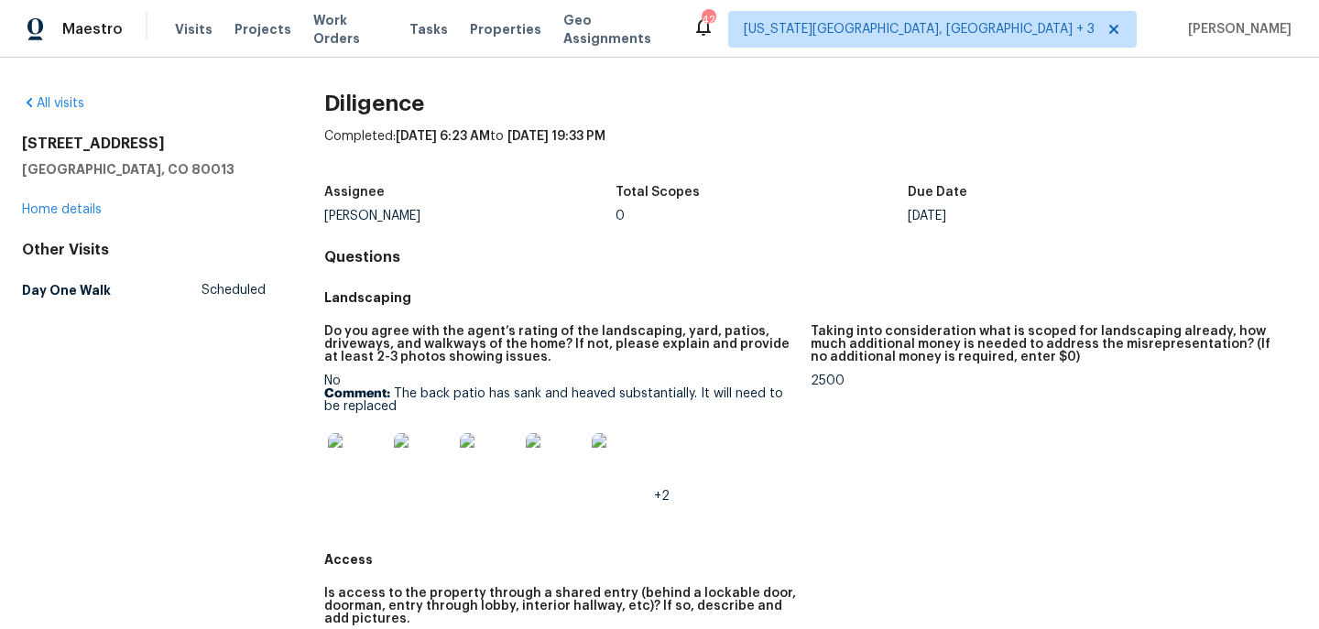
click at [840, 507] on figure "Taking into consideration what is scoped for landscaping already, how much addi…" at bounding box center [1054, 428] width 486 height 207
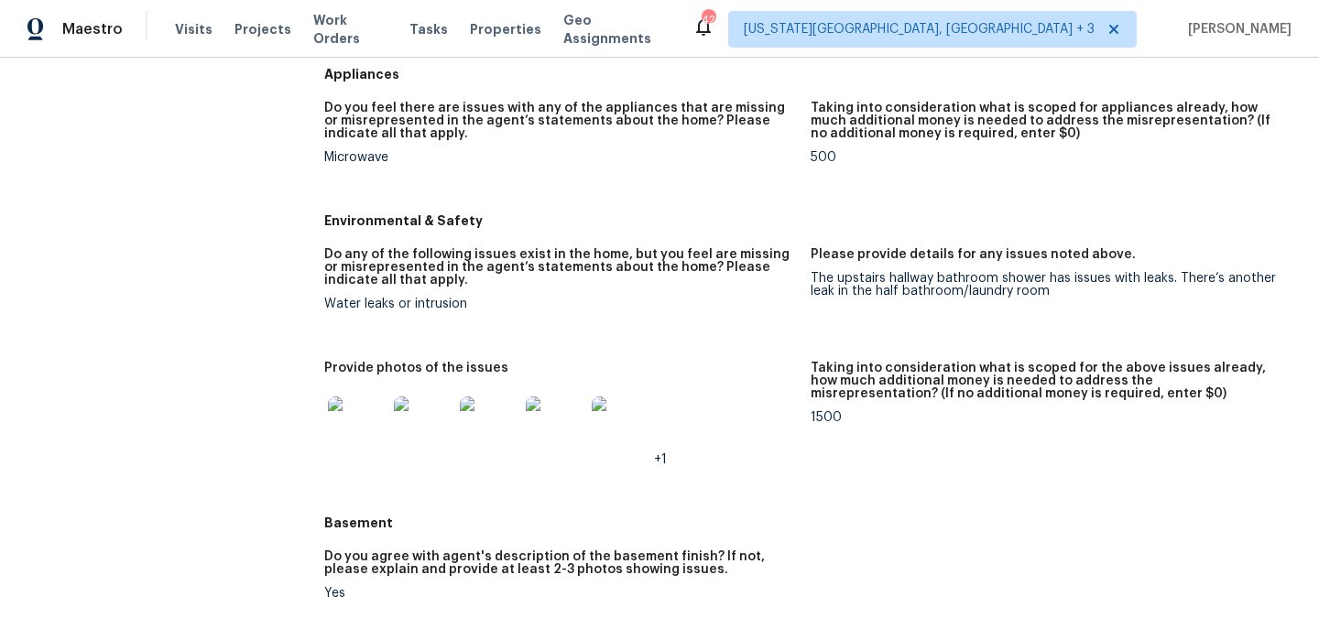
scroll to position [2106, 0]
